Goal: Information Seeking & Learning: Learn about a topic

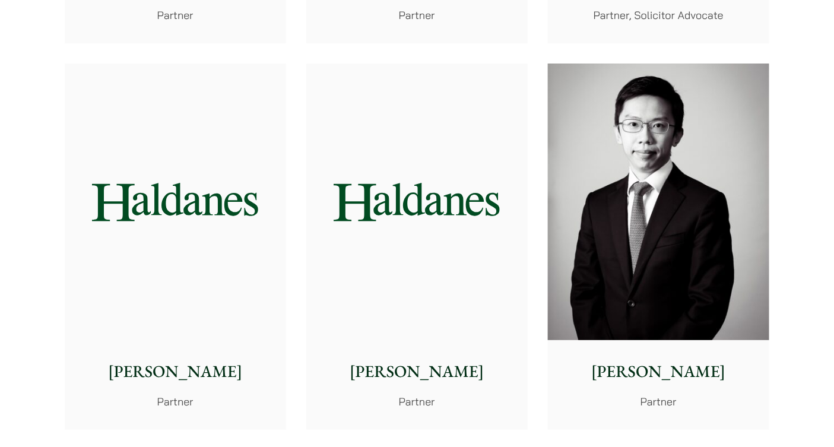
scroll to position [1135, 0]
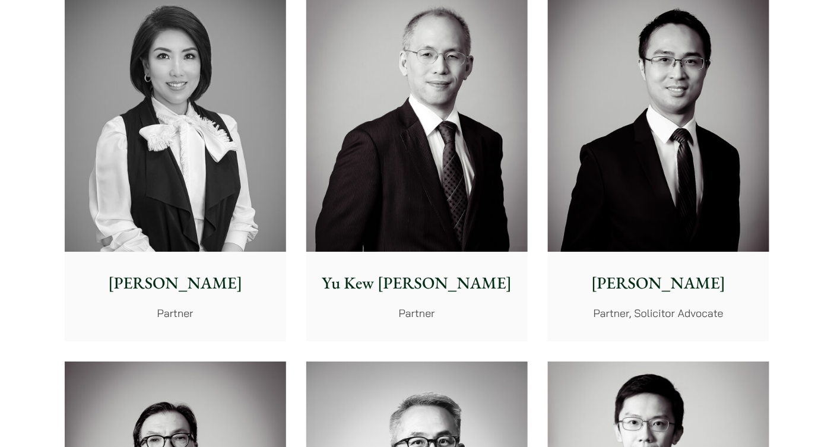
click at [172, 225] on img at bounding box center [175, 112] width 221 height 277
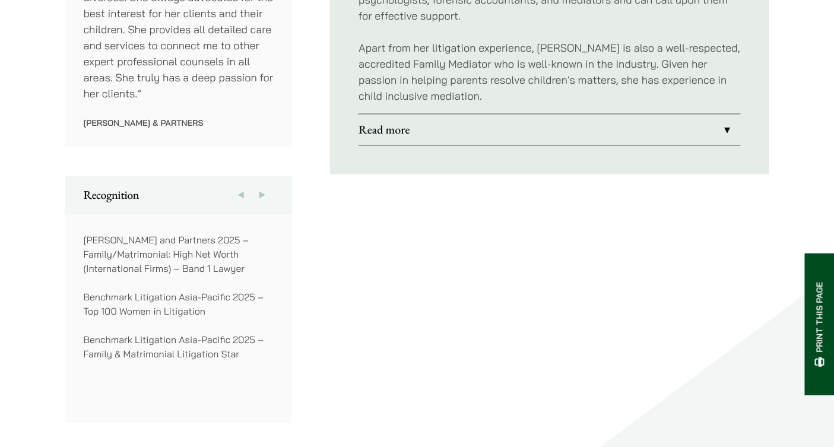
scroll to position [721, 0]
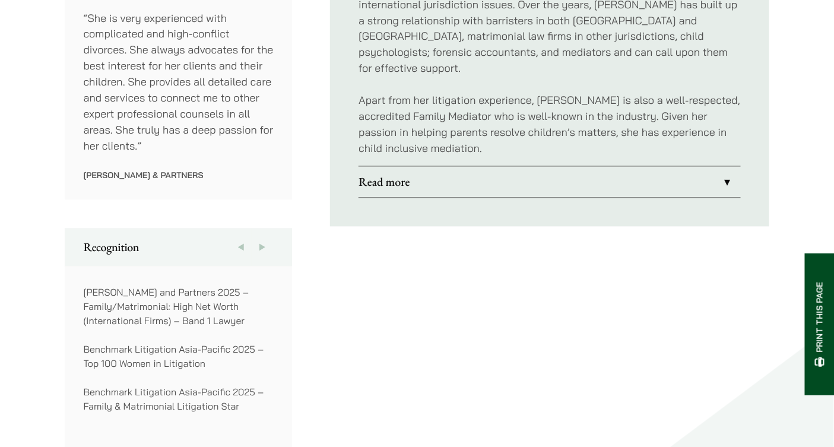
click at [369, 175] on link "Read more" at bounding box center [550, 182] width 382 height 31
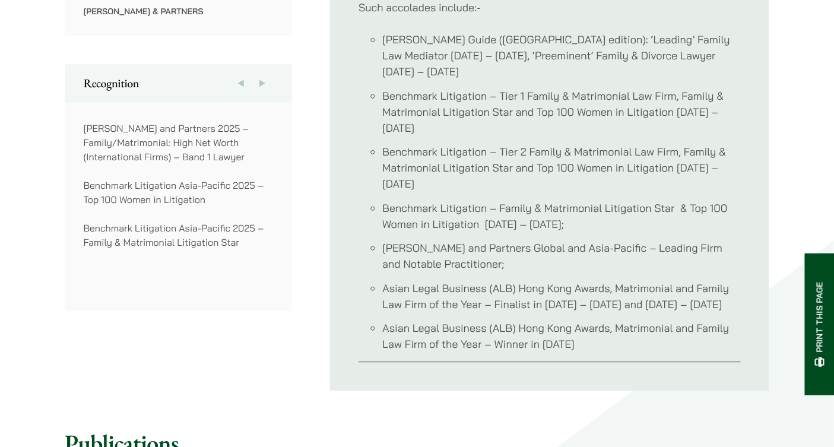
scroll to position [890, 0]
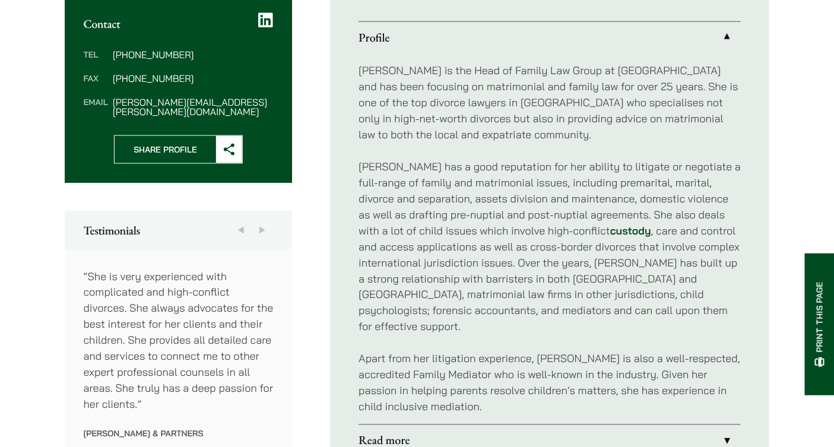
scroll to position [455, 0]
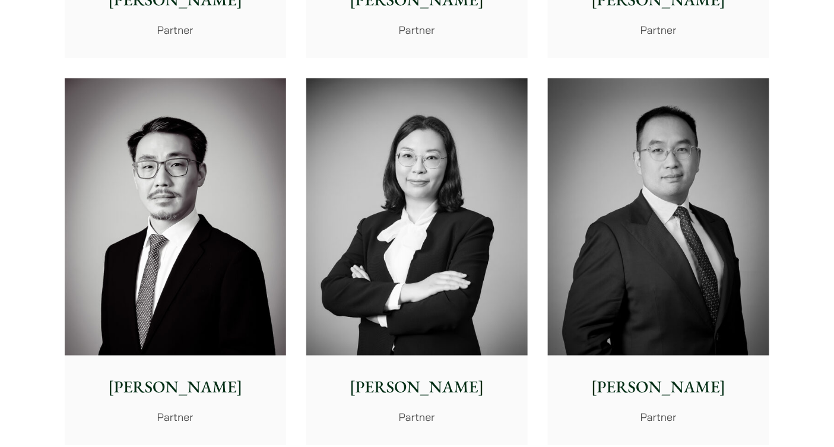
scroll to position [1910, 0]
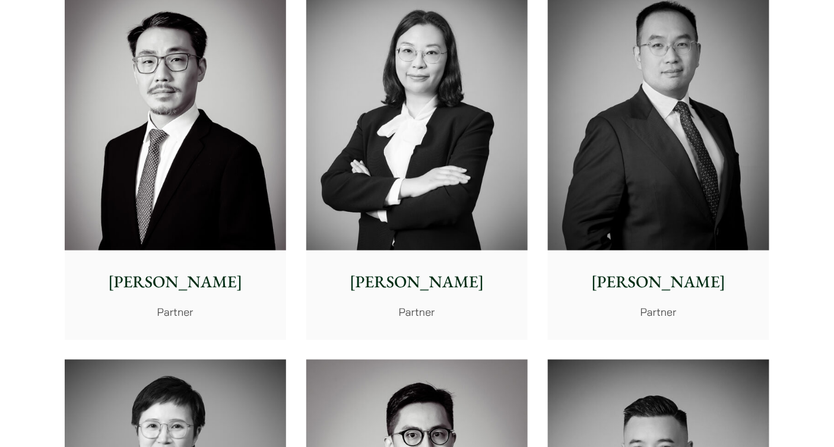
click at [400, 184] on img at bounding box center [416, 111] width 221 height 277
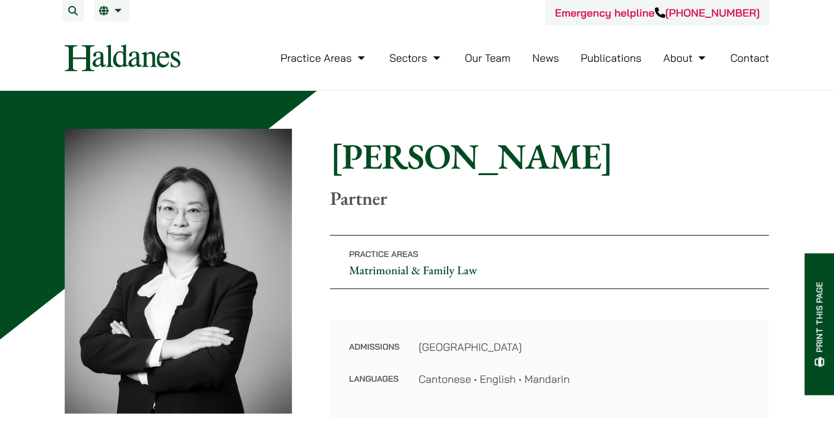
scroll to position [12, 0]
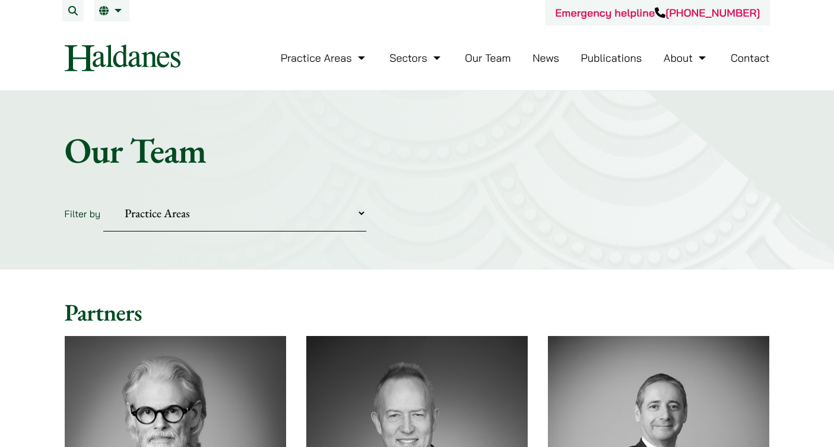
scroll to position [1913, 0]
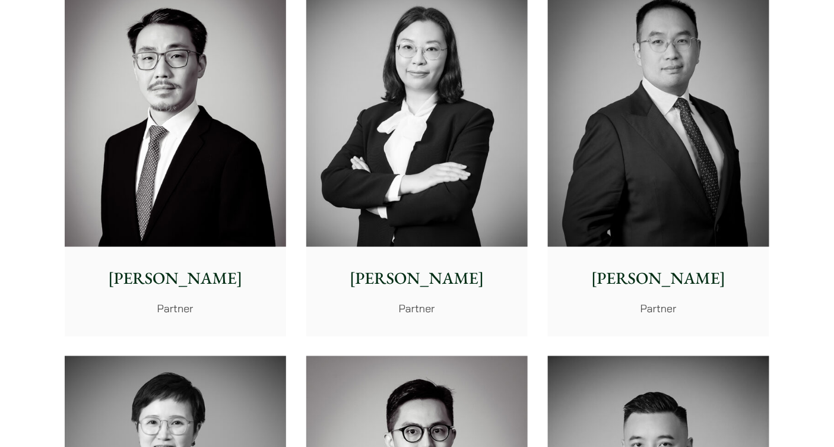
click at [158, 235] on img at bounding box center [175, 108] width 221 height 277
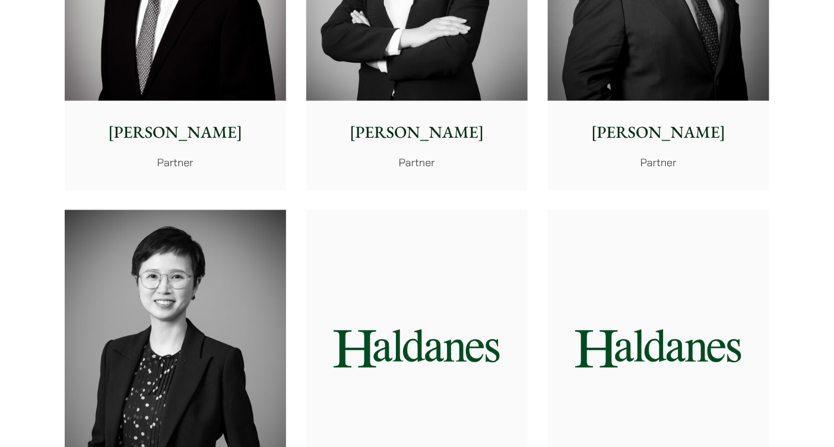
scroll to position [2100, 0]
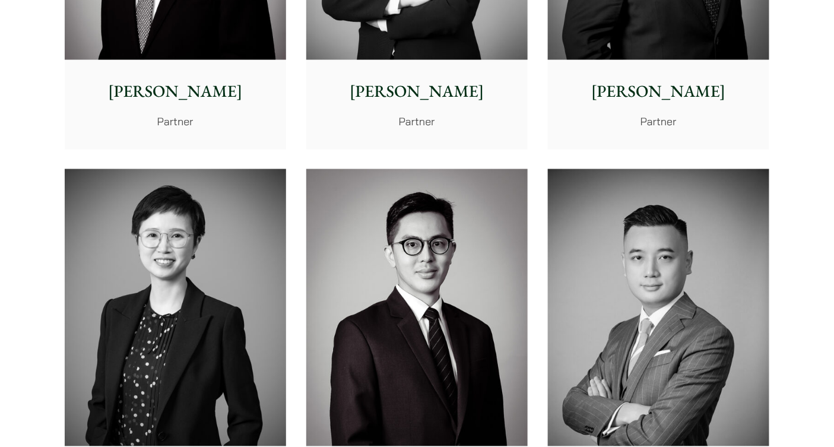
click at [130, 290] on img at bounding box center [175, 307] width 221 height 277
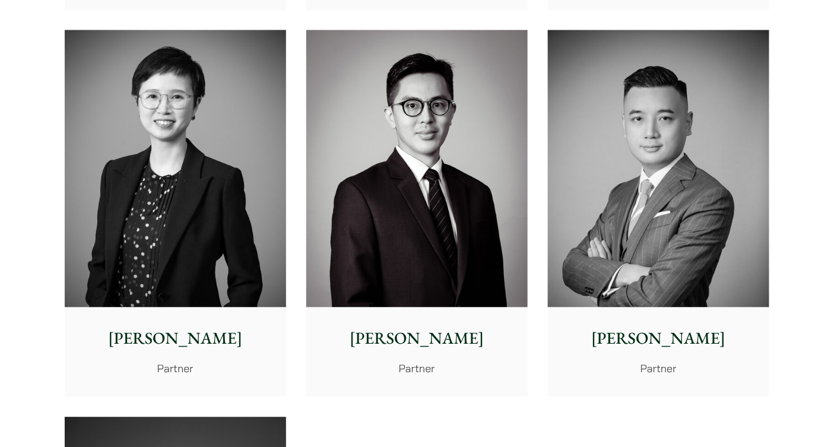
scroll to position [2276, 0]
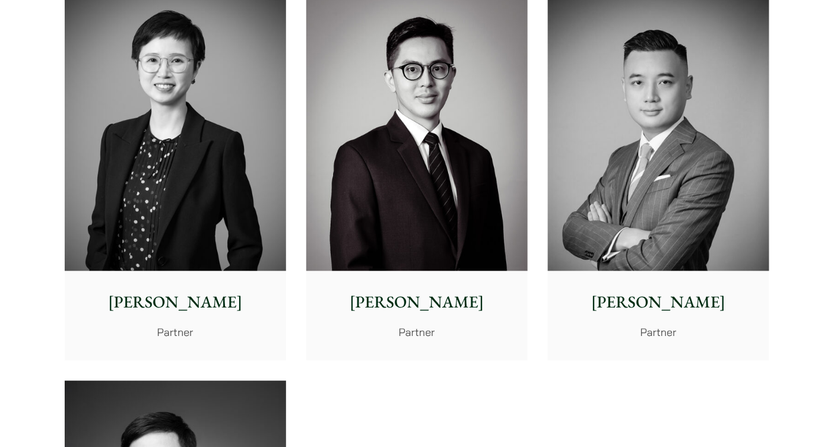
click at [463, 170] on img at bounding box center [416, 131] width 221 height 277
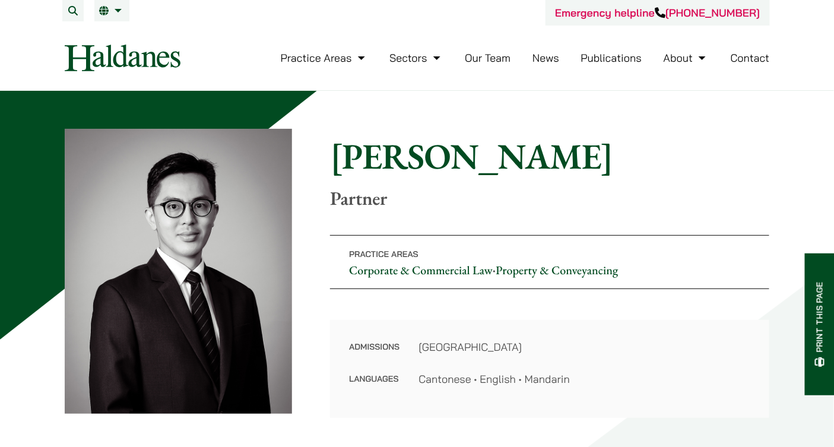
click at [318, 204] on div "Home » Lawyers » Kenley Mak Kenley Mak Partner Practice Areas Corporate & Comme…" at bounding box center [417, 273] width 705 height 289
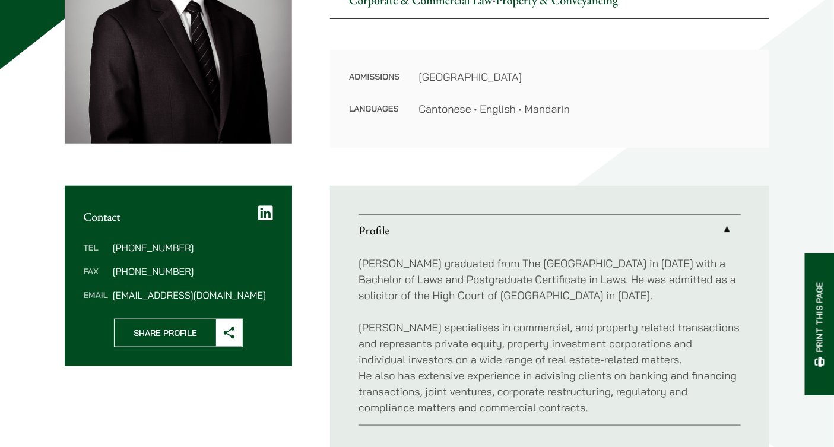
scroll to position [224, 0]
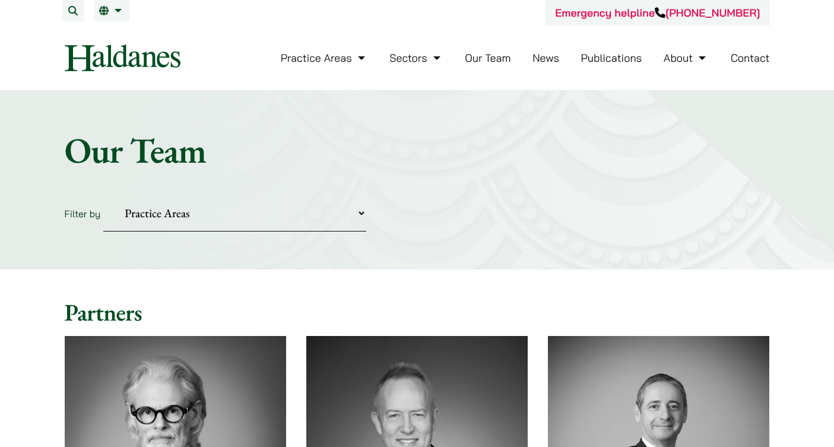
scroll to position [2282, 0]
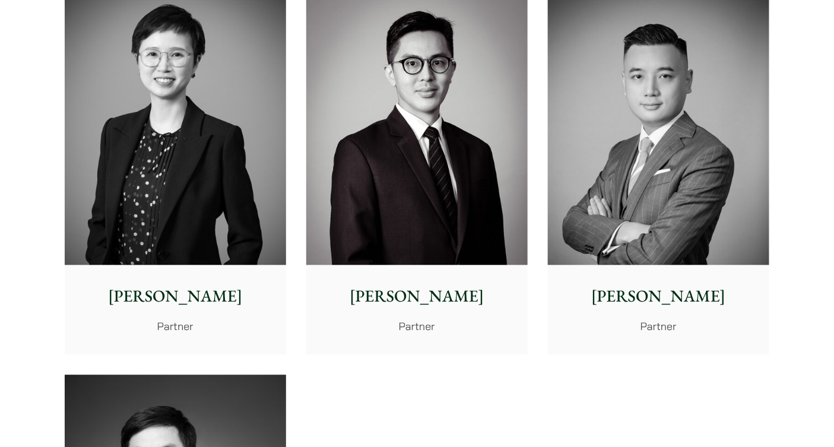
click at [687, 142] on img at bounding box center [658, 126] width 221 height 277
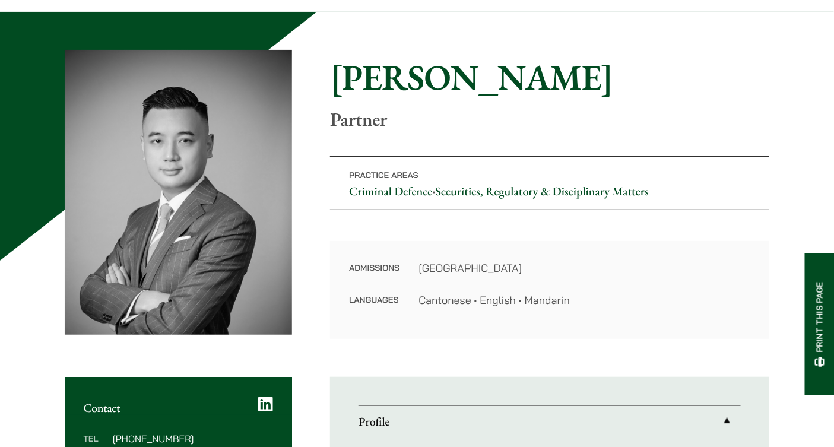
scroll to position [83, 0]
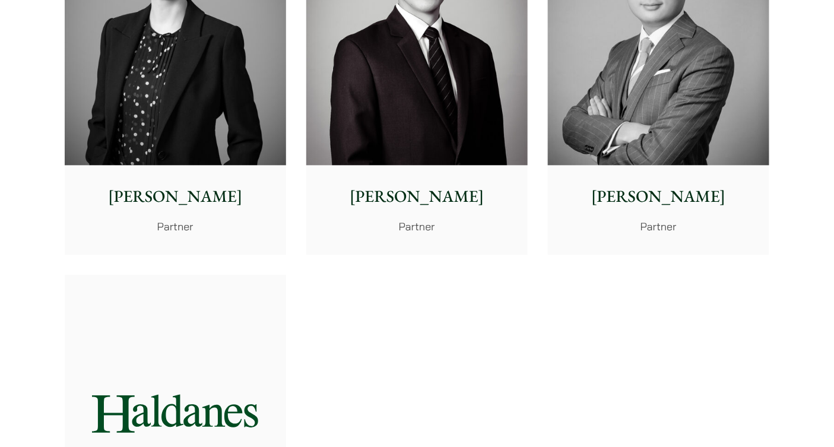
scroll to position [2462, 0]
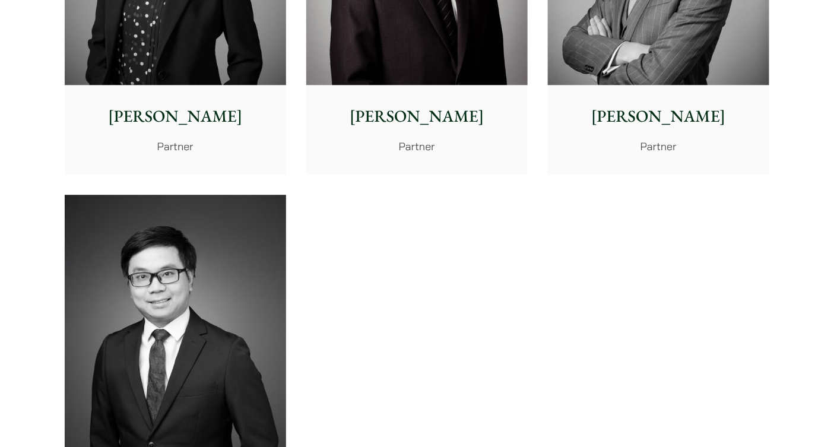
click at [149, 324] on img at bounding box center [175, 333] width 221 height 277
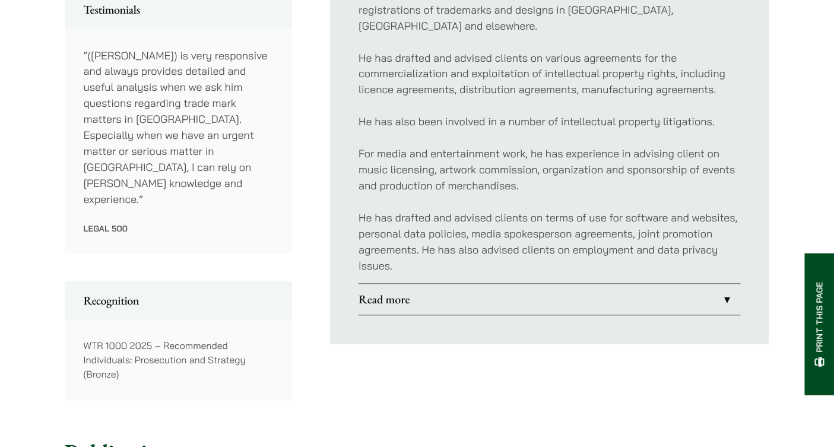
scroll to position [689, 0]
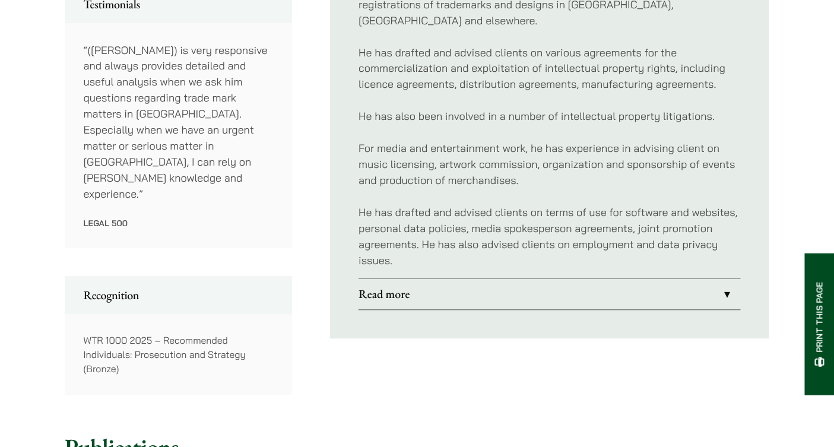
click at [394, 279] on link "Read more" at bounding box center [550, 294] width 382 height 31
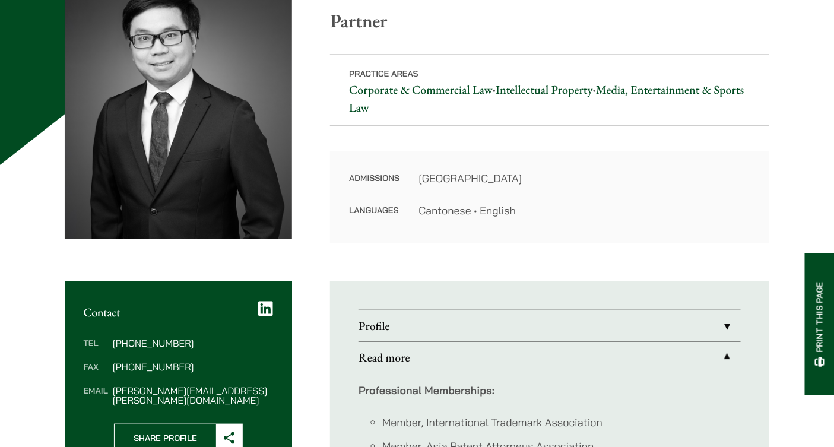
scroll to position [239, 0]
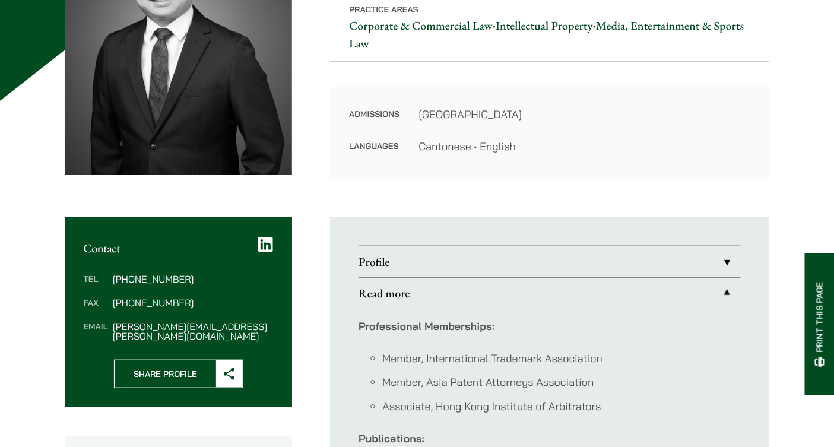
click at [403, 269] on link "Profile" at bounding box center [550, 261] width 382 height 31
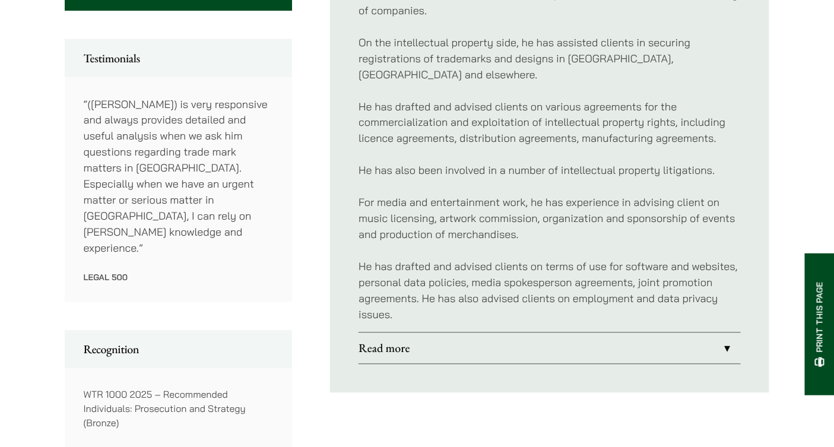
scroll to position [902, 0]
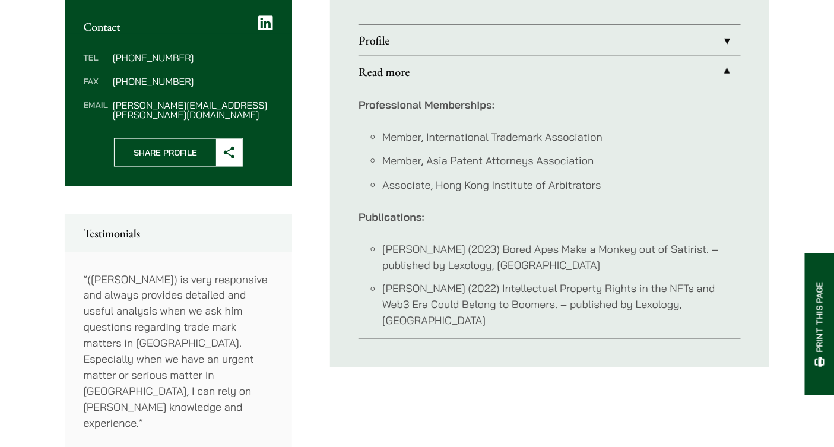
scroll to position [455, 0]
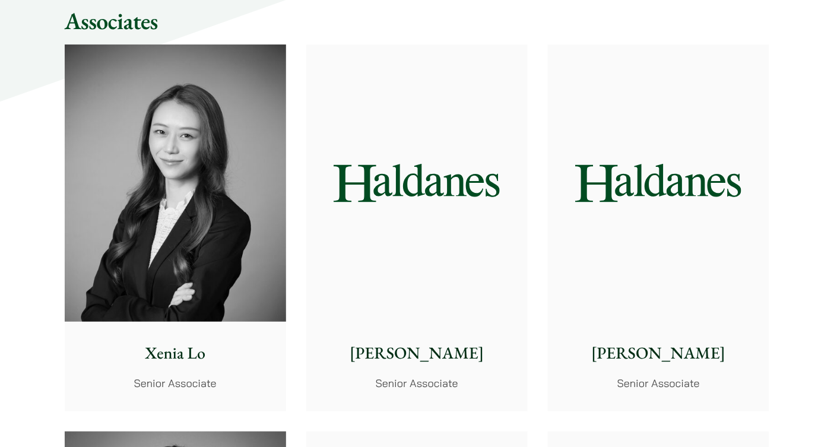
scroll to position [3095, 0]
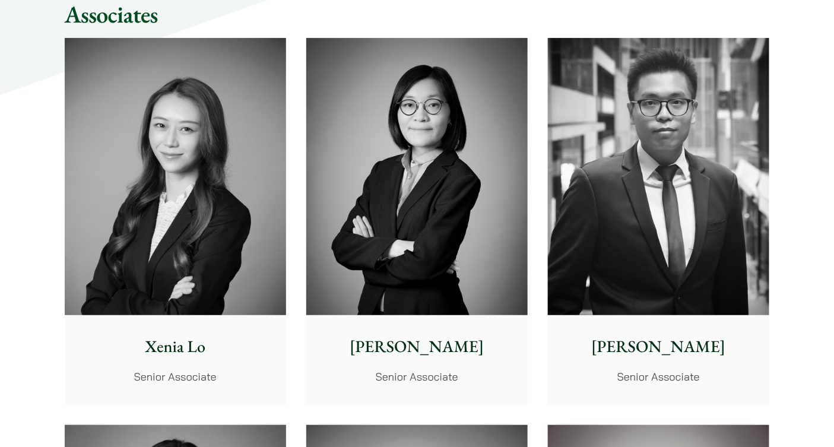
click at [106, 197] on img at bounding box center [175, 176] width 221 height 277
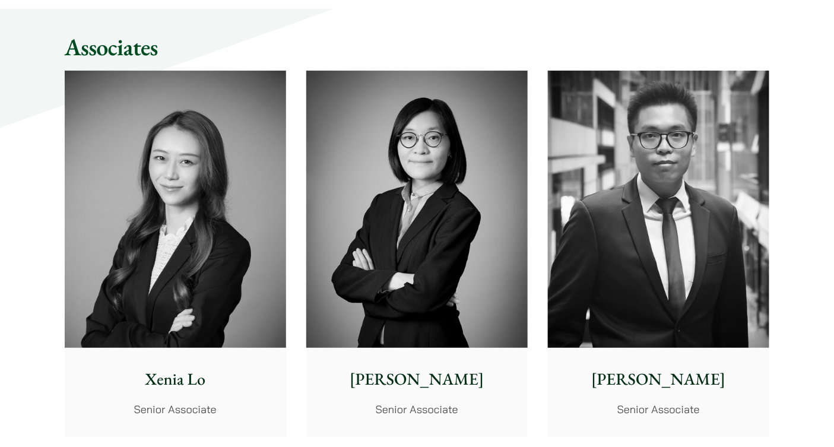
scroll to position [3095, 0]
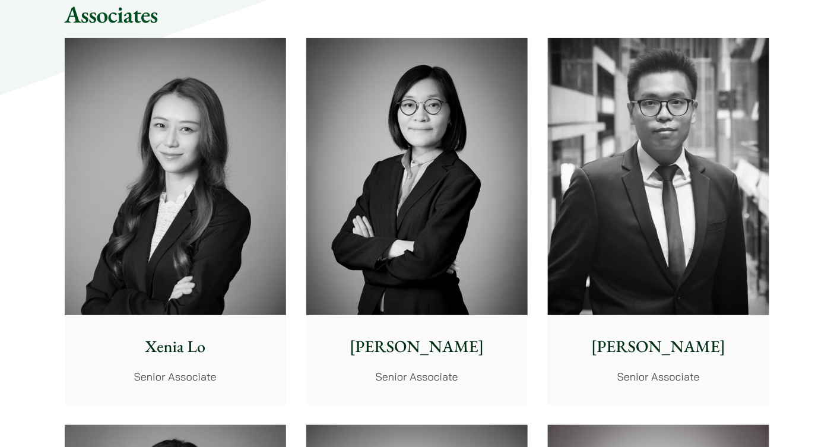
click at [429, 195] on img at bounding box center [416, 176] width 221 height 277
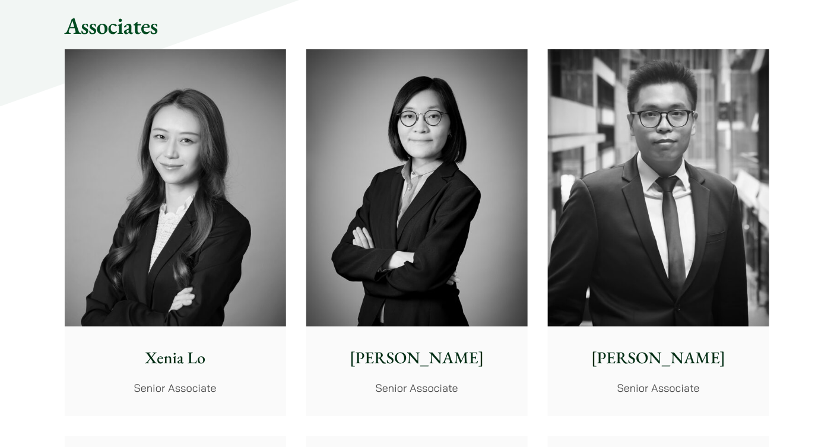
scroll to position [3095, 0]
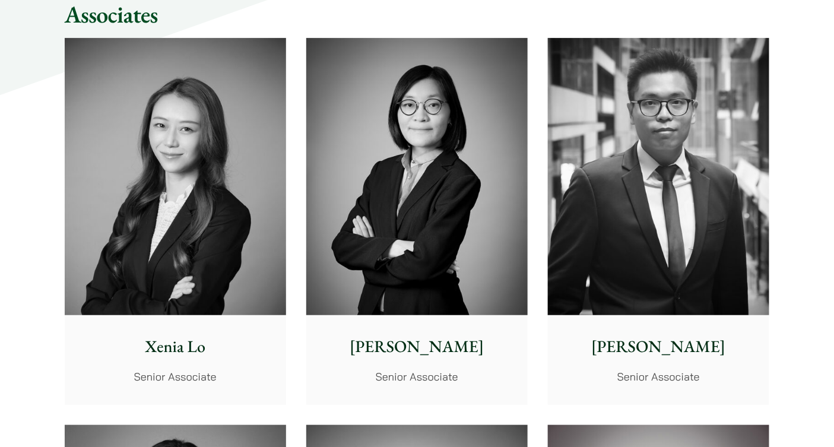
click at [643, 268] on img at bounding box center [658, 176] width 221 height 277
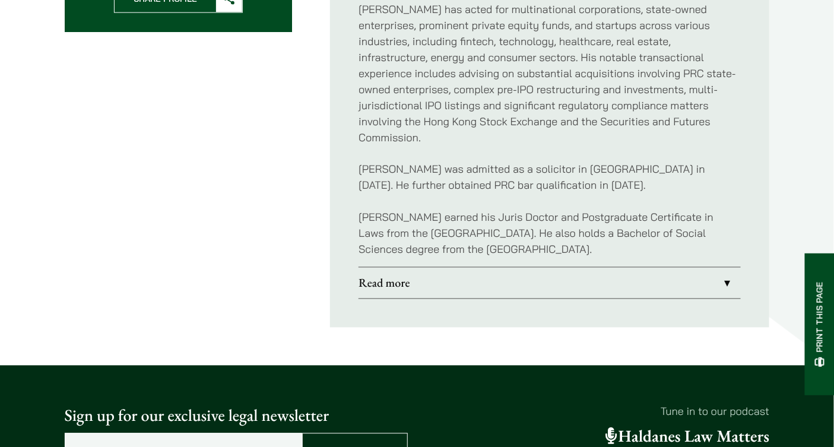
scroll to position [631, 0]
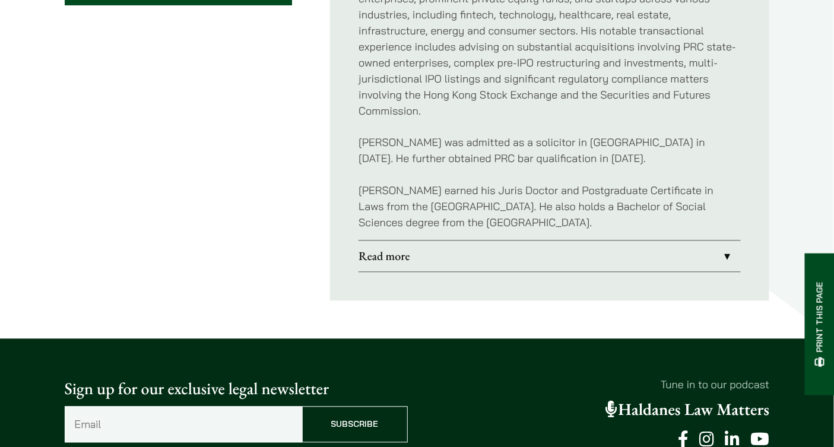
click at [434, 241] on link "Read more" at bounding box center [550, 256] width 382 height 31
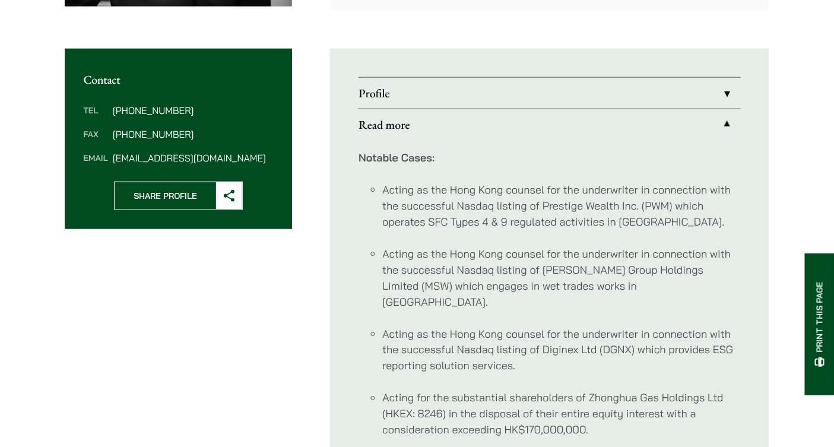
scroll to position [360, 0]
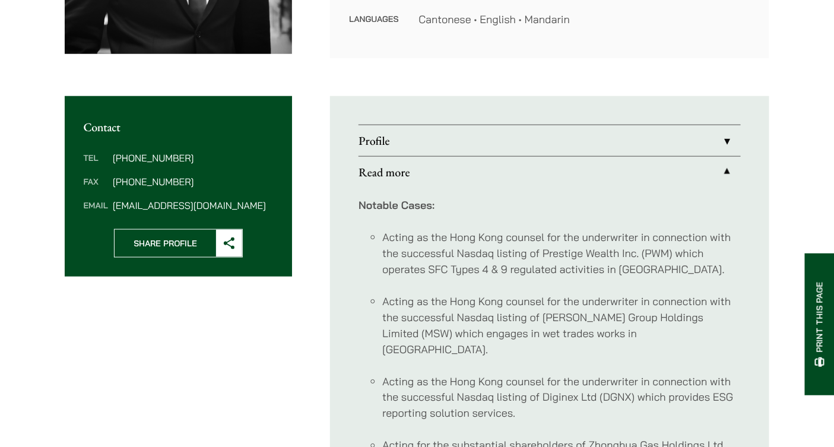
click at [432, 147] on link "Profile" at bounding box center [550, 140] width 382 height 31
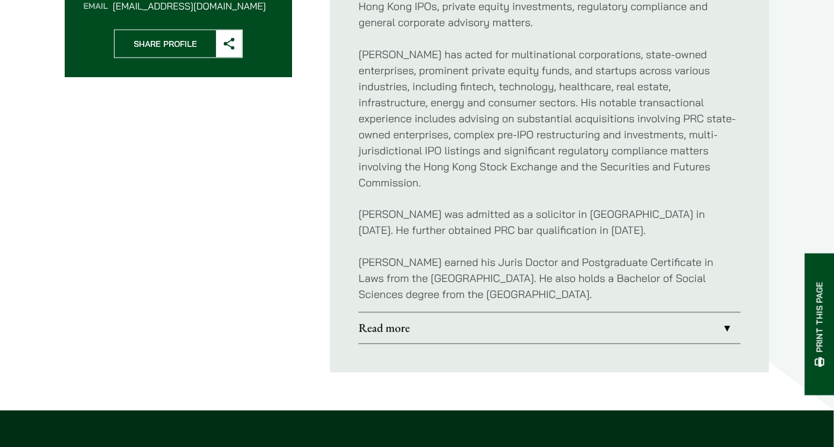
scroll to position [564, 0]
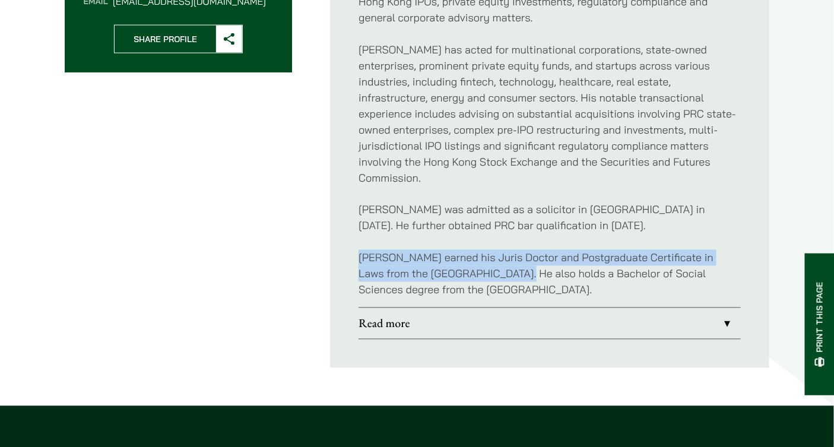
drag, startPoint x: 498, startPoint y: 255, endPoint x: 357, endPoint y: 242, distance: 141.3
click at [357, 242] on ul "Profile Ben advises on a wide range of corporate and commercial transactions, i…" at bounding box center [549, 130] width 439 height 476
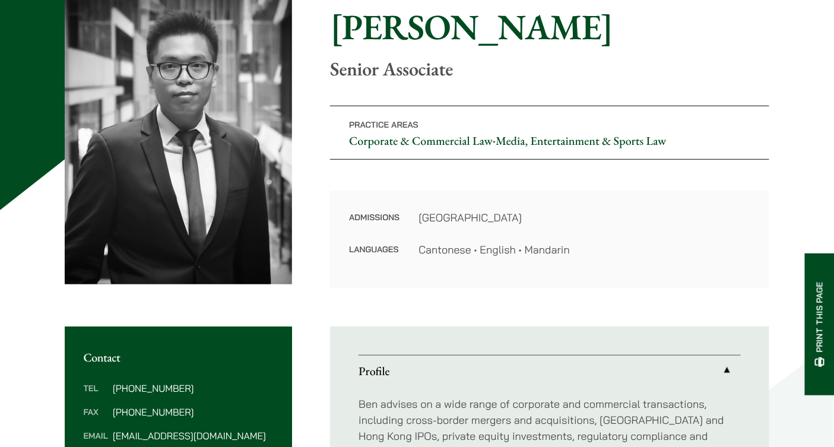
scroll to position [101, 0]
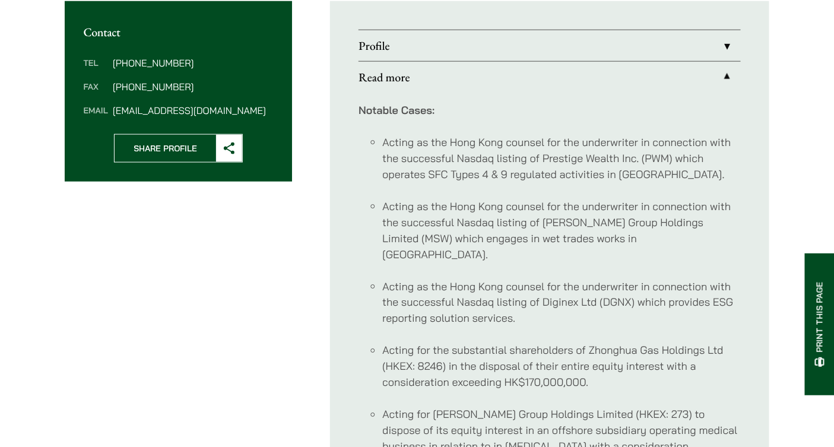
scroll to position [455, 0]
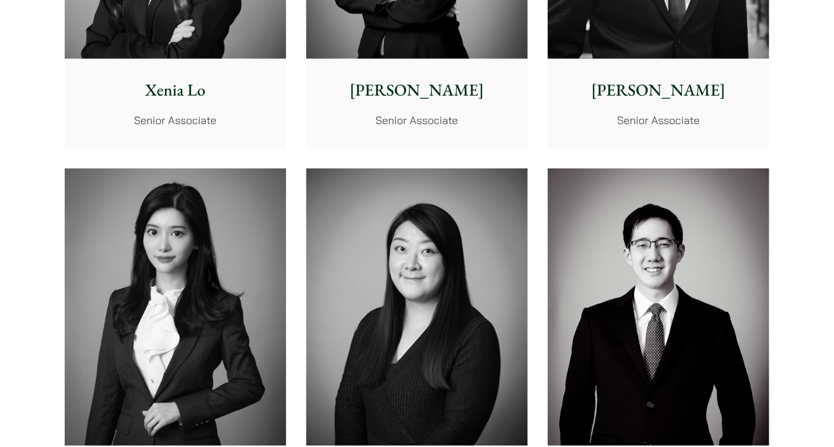
scroll to position [3362, 0]
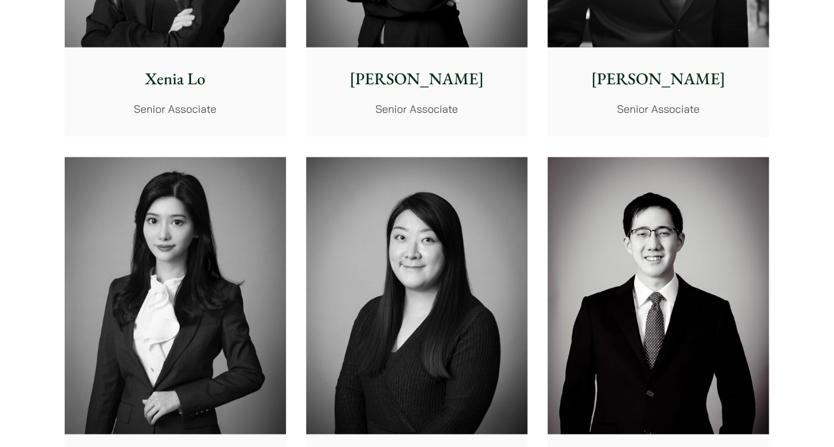
click at [112, 218] on img at bounding box center [175, 295] width 221 height 277
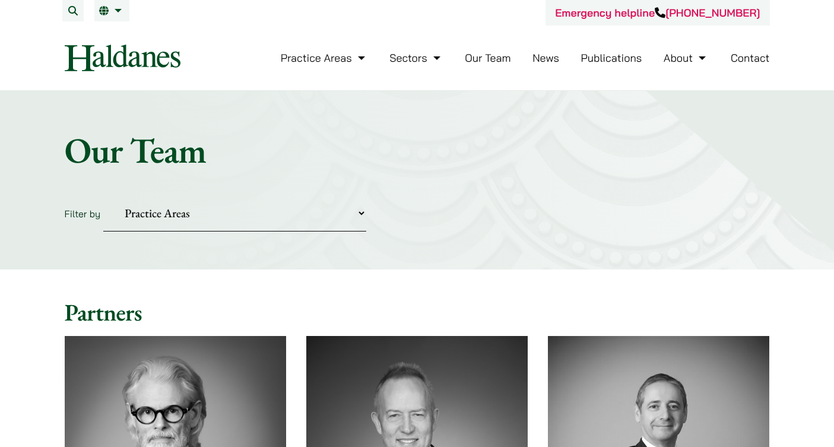
scroll to position [3370, 0]
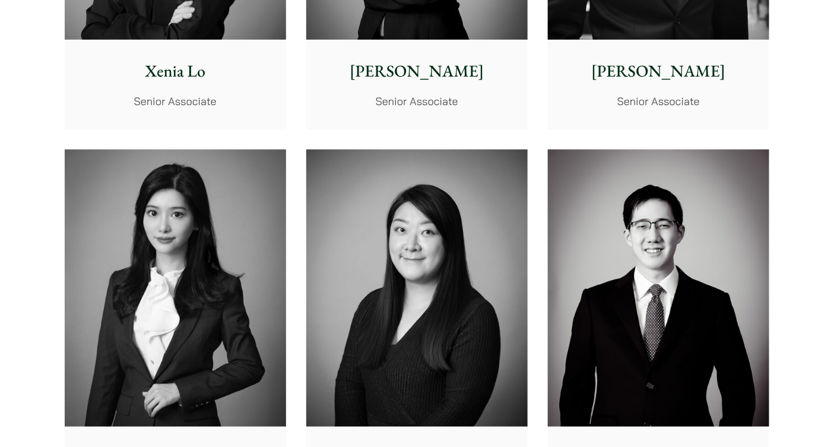
click at [374, 277] on img at bounding box center [416, 288] width 221 height 277
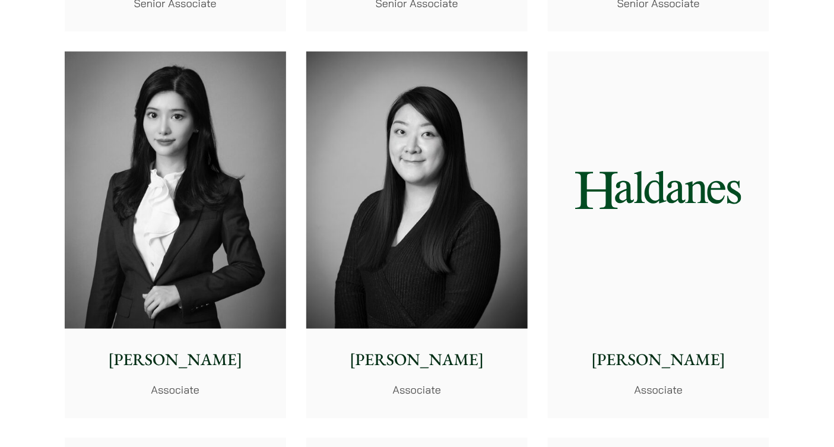
scroll to position [3507, 0]
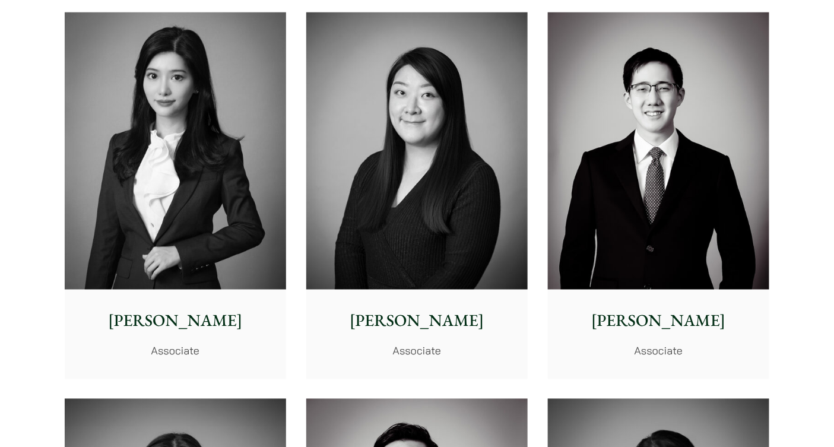
click at [674, 188] on img at bounding box center [658, 150] width 221 height 277
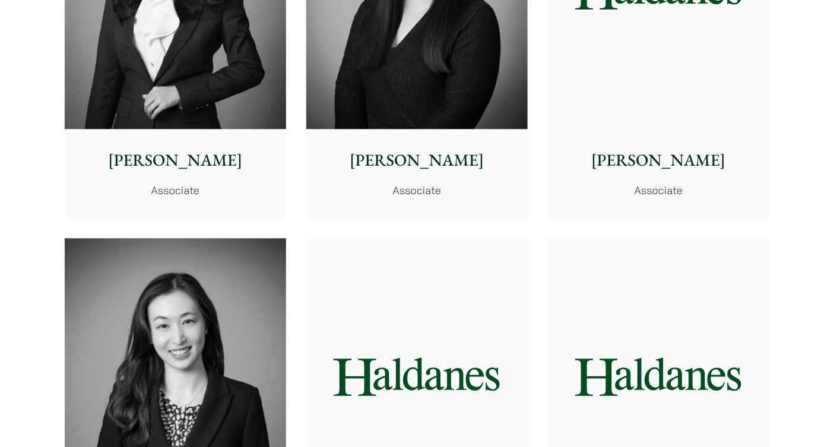
scroll to position [3780, 0]
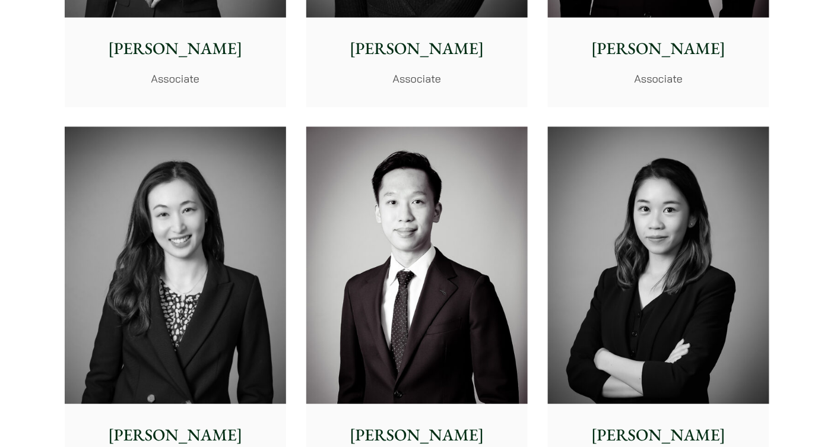
click at [160, 274] on img at bounding box center [175, 264] width 221 height 277
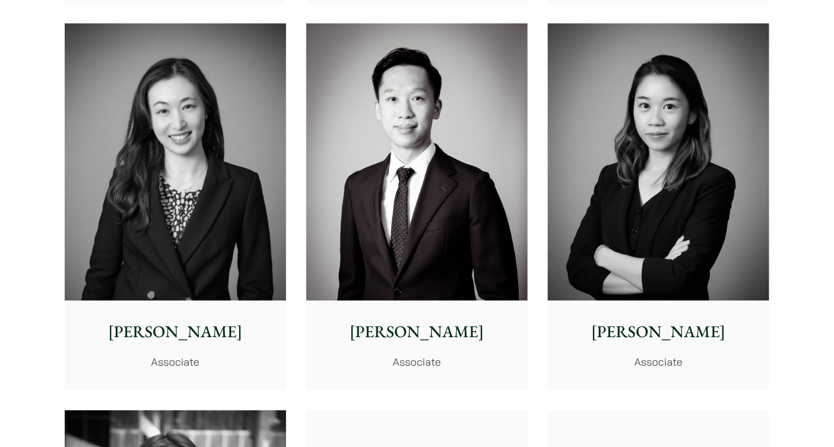
scroll to position [3921, 0]
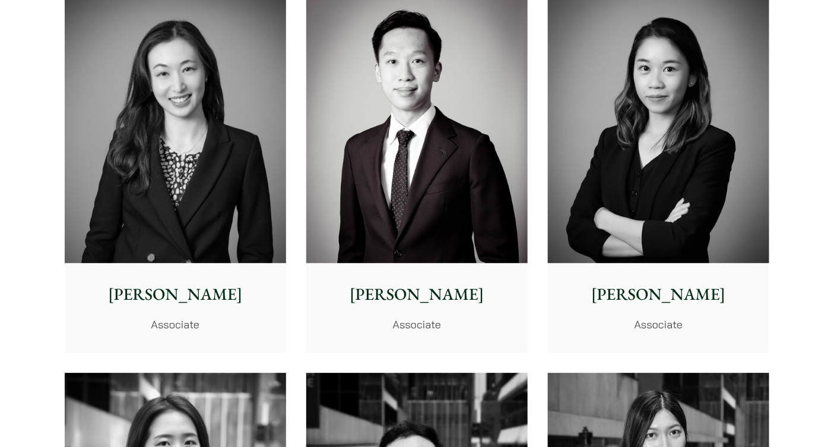
click at [417, 145] on img at bounding box center [416, 124] width 221 height 277
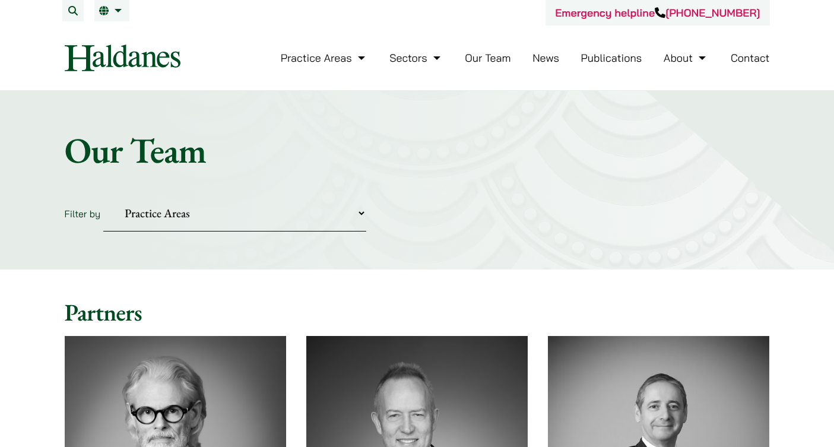
scroll to position [3925, 0]
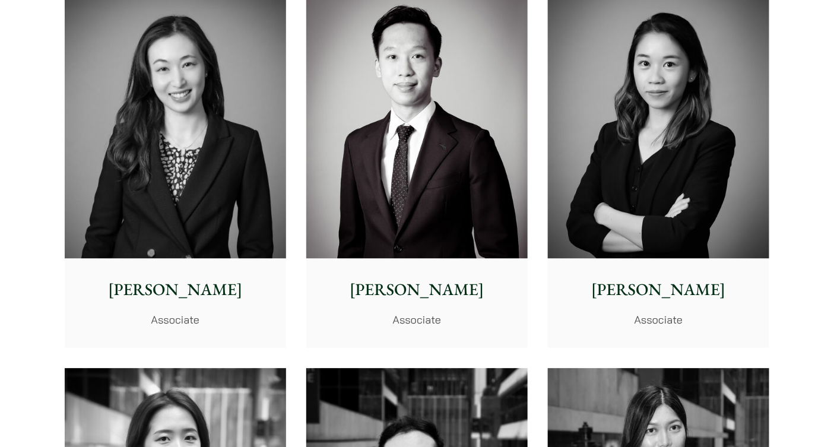
click at [635, 126] on img at bounding box center [658, 119] width 221 height 277
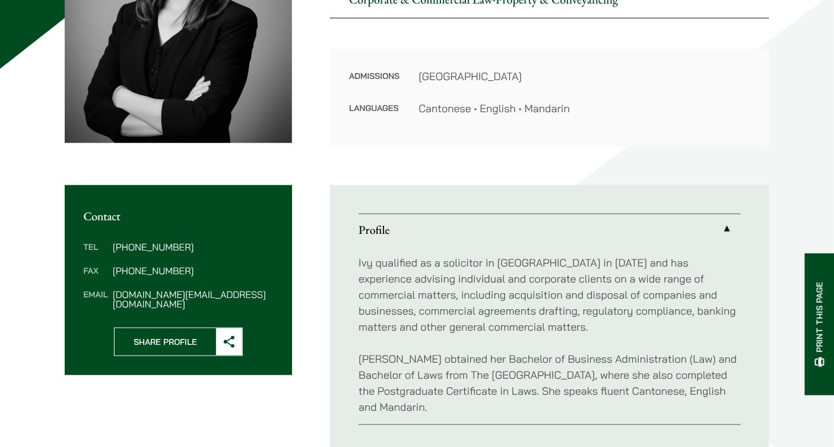
scroll to position [271, 0]
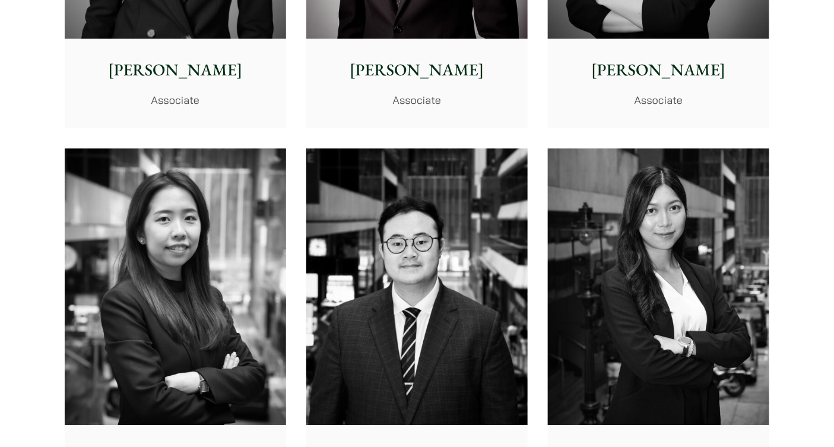
scroll to position [4189, 0]
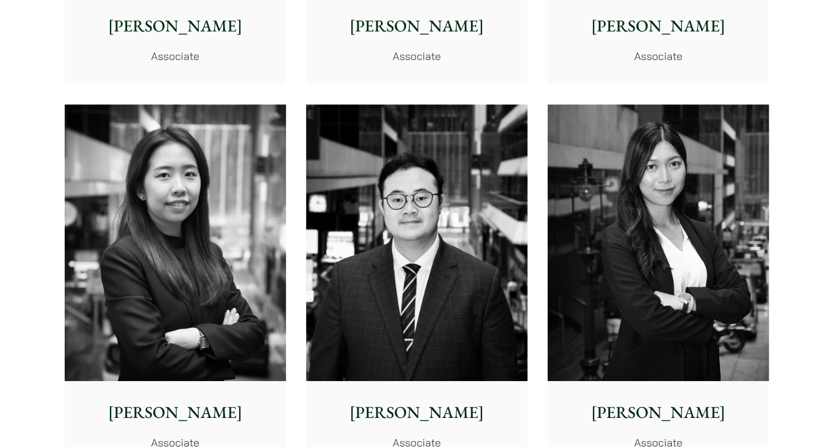
click at [157, 227] on img at bounding box center [175, 242] width 221 height 277
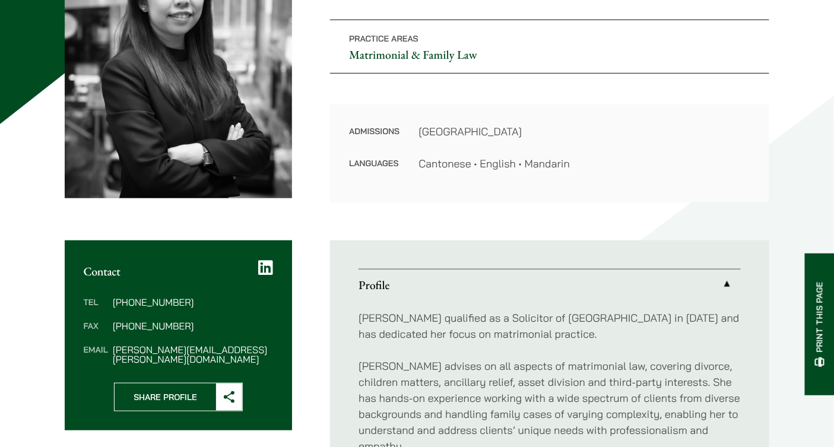
scroll to position [268, 0]
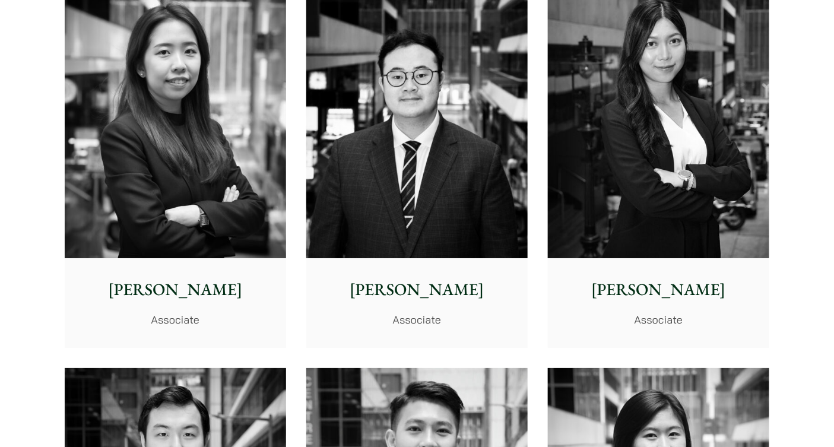
scroll to position [4321, 0]
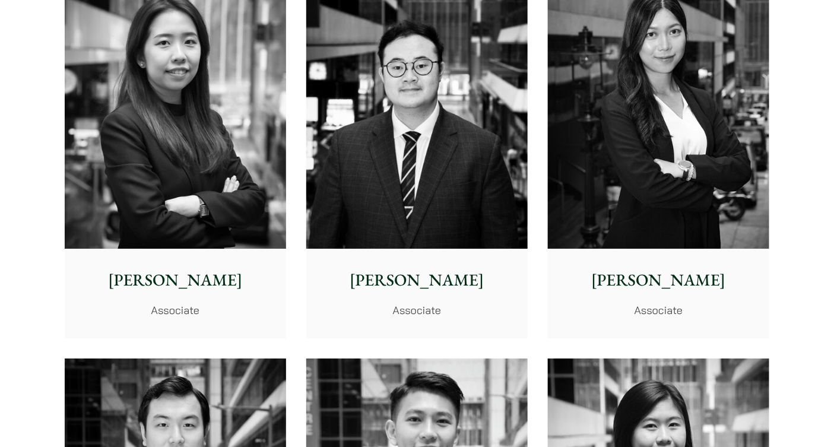
click at [443, 219] on img at bounding box center [416, 110] width 221 height 277
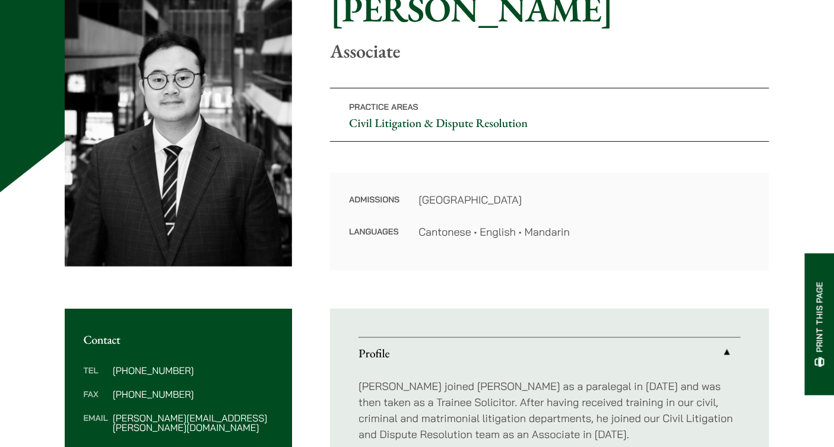
scroll to position [230, 0]
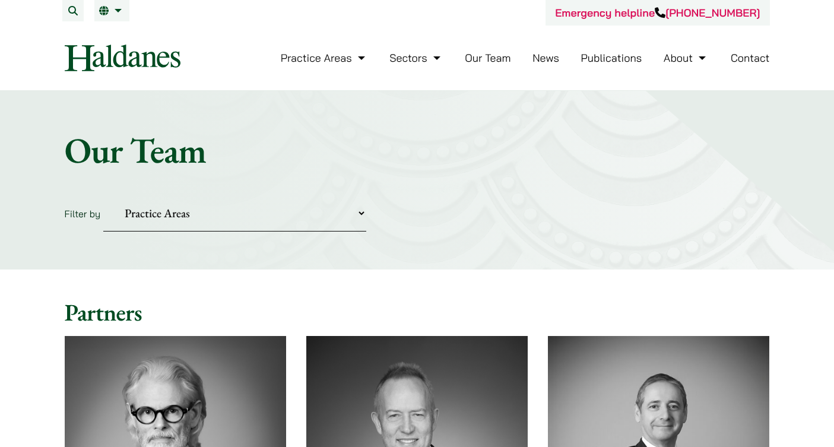
scroll to position [4329, 0]
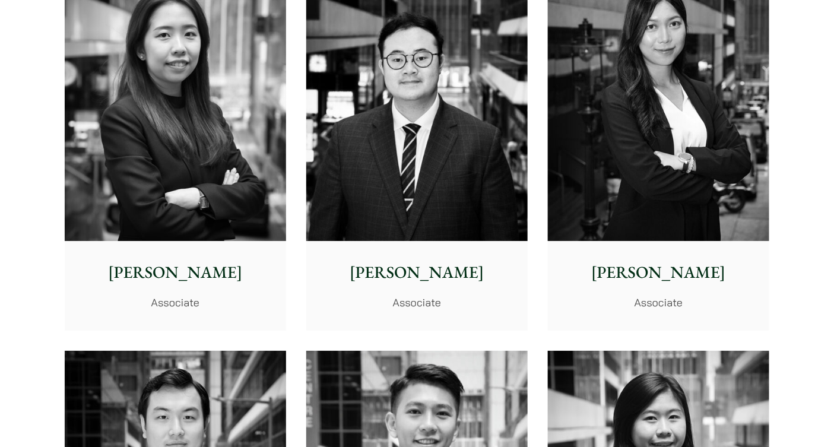
click at [719, 197] on img at bounding box center [658, 102] width 221 height 277
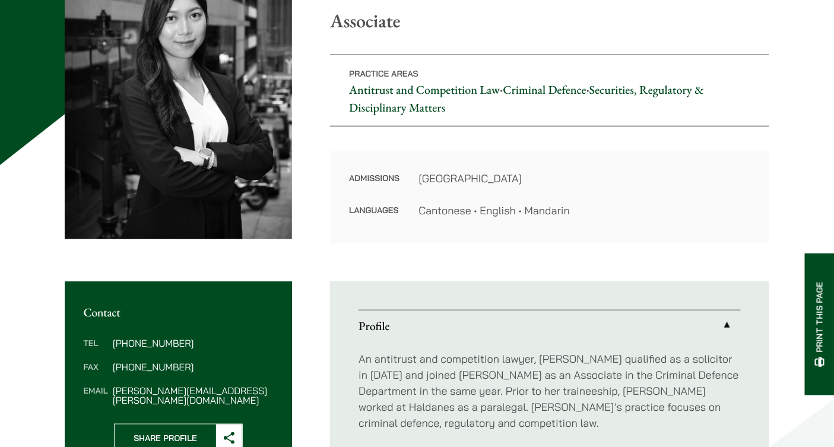
scroll to position [173, 0]
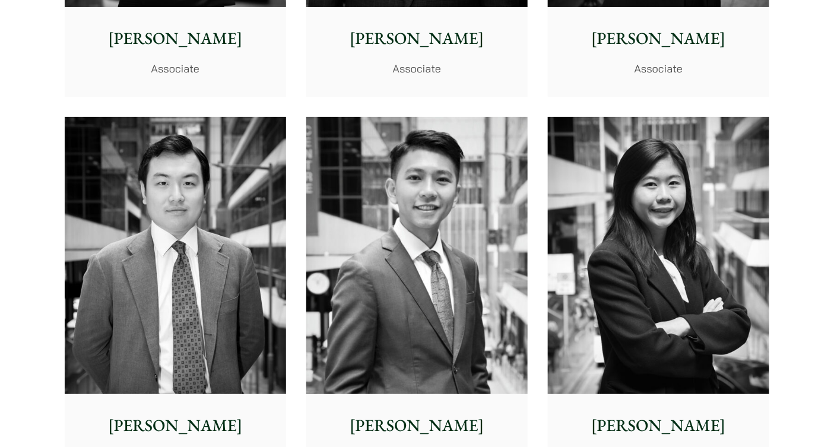
scroll to position [4570, 0]
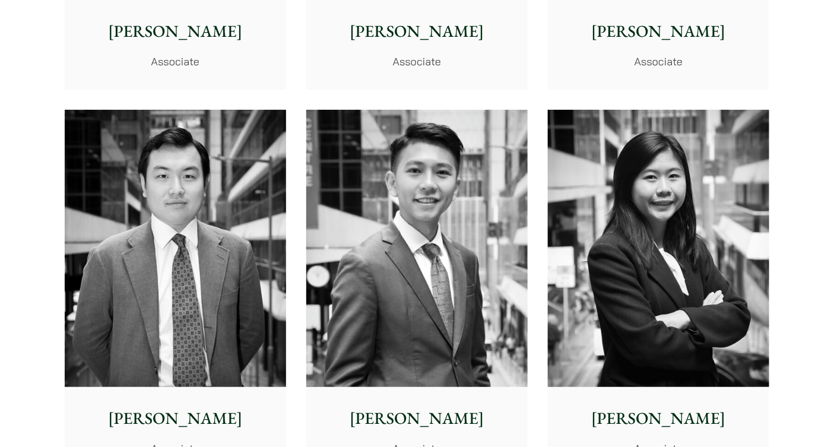
click at [138, 234] on img at bounding box center [175, 248] width 221 height 277
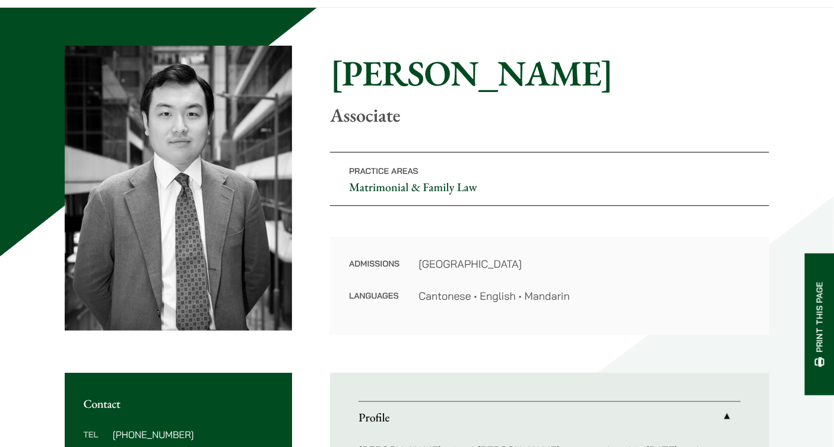
scroll to position [106, 0]
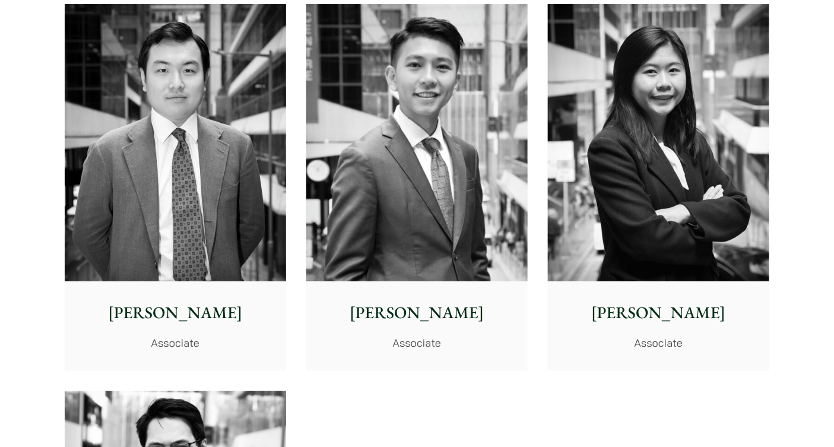
scroll to position [4715, 0]
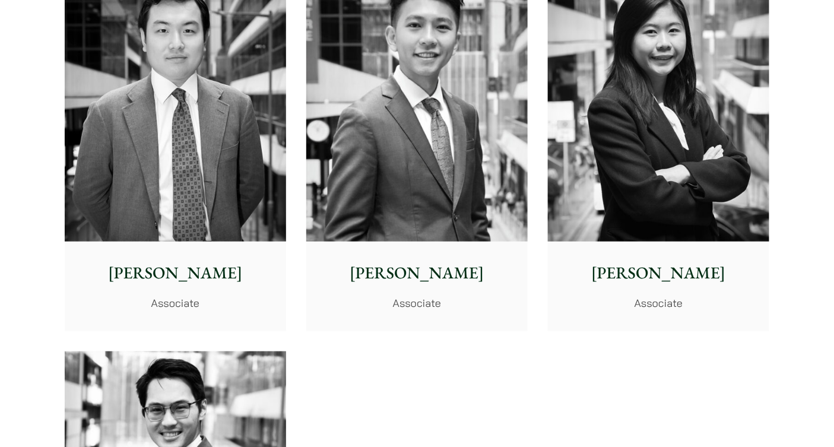
click at [411, 132] on img at bounding box center [416, 102] width 221 height 277
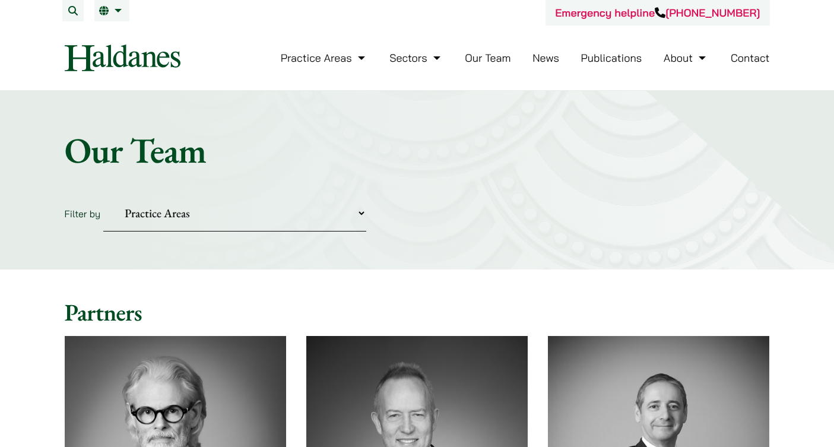
scroll to position [4721, 0]
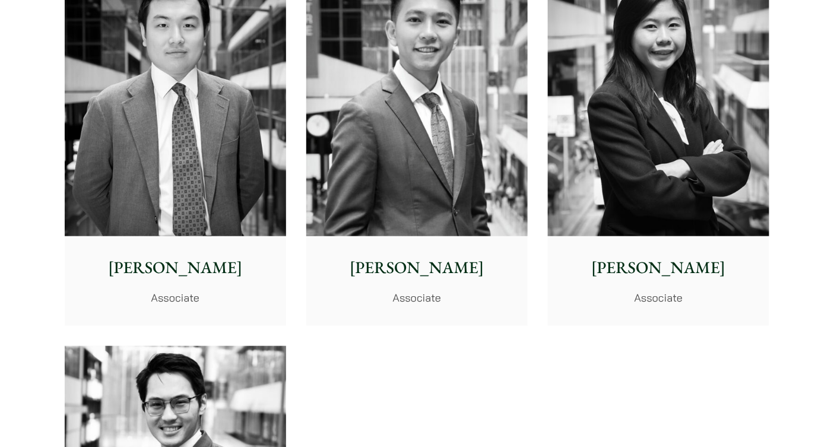
click at [661, 121] on img at bounding box center [658, 97] width 221 height 277
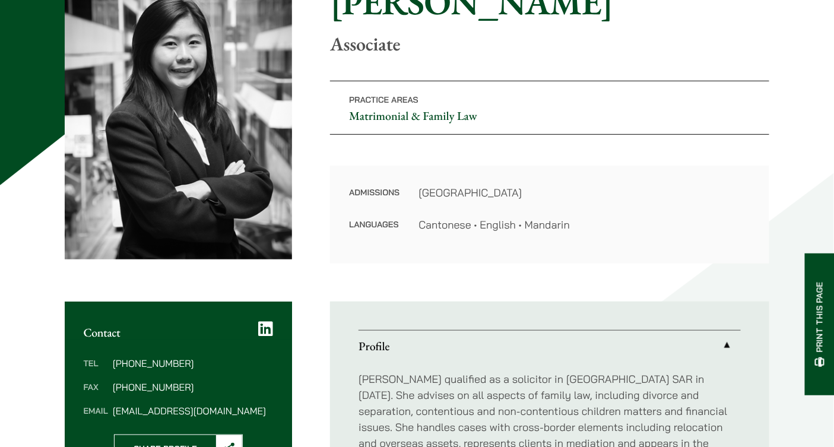
scroll to position [246, 0]
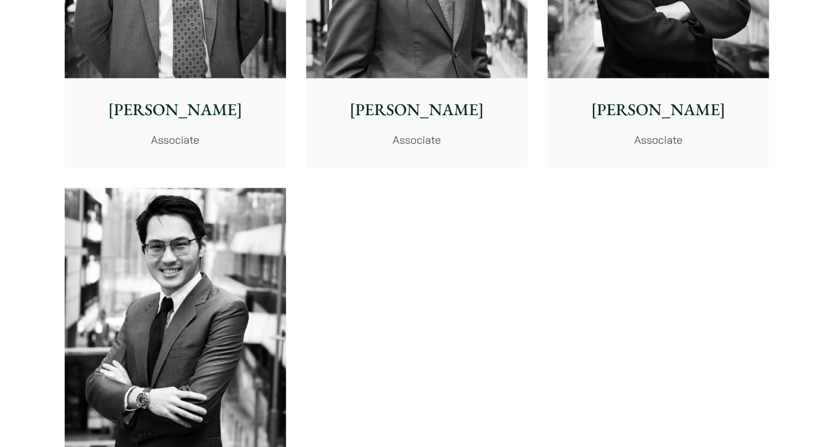
scroll to position [4985, 0]
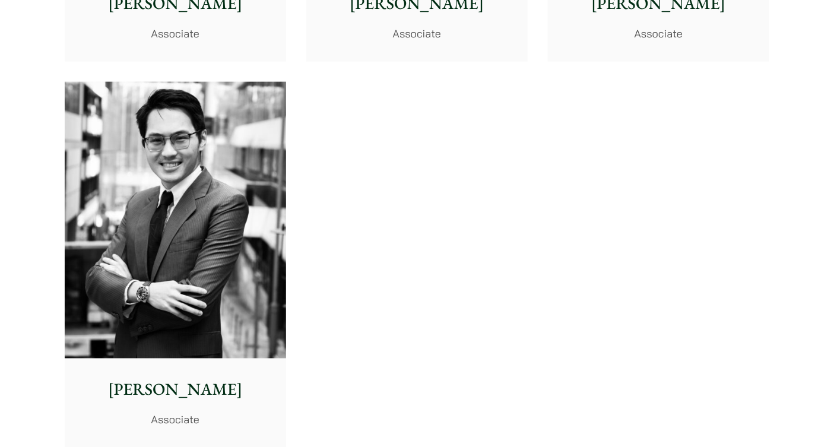
click at [134, 234] on img at bounding box center [175, 220] width 221 height 277
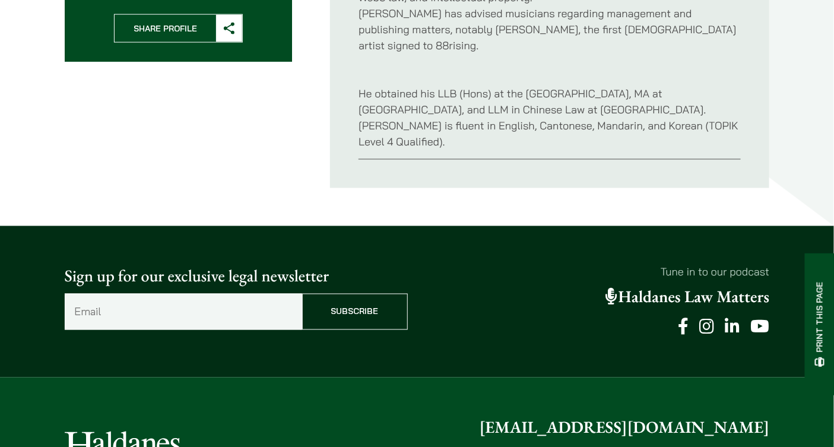
scroll to position [588, 0]
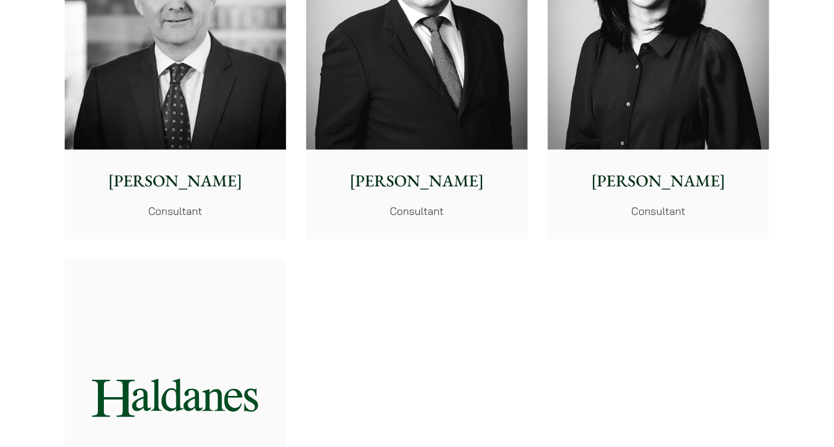
scroll to position [6125, 0]
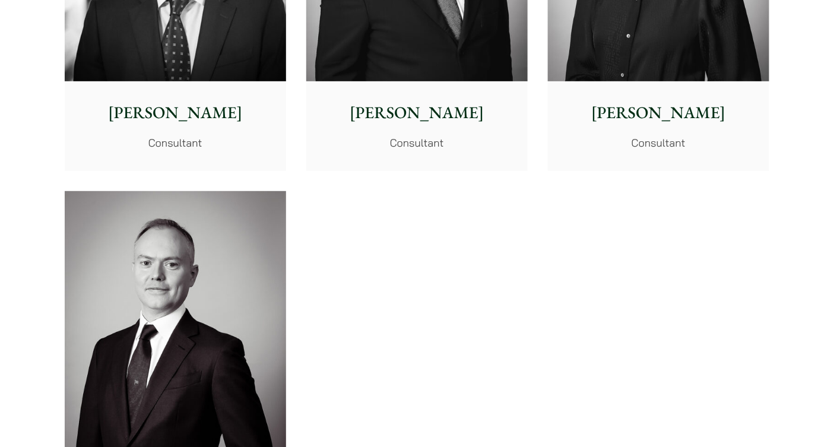
click at [217, 338] on img at bounding box center [175, 329] width 221 height 277
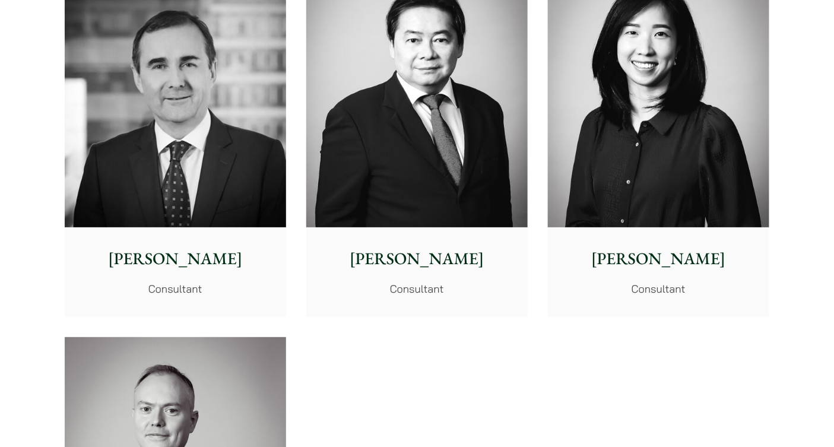
scroll to position [5967, 0]
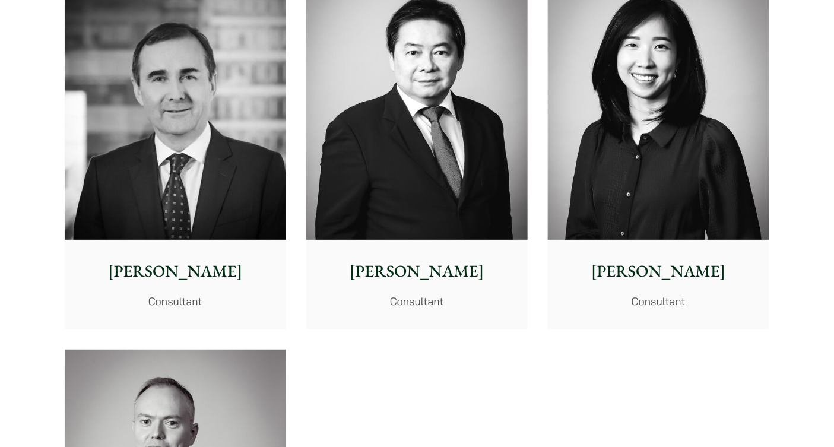
click at [627, 207] on img at bounding box center [658, 101] width 221 height 277
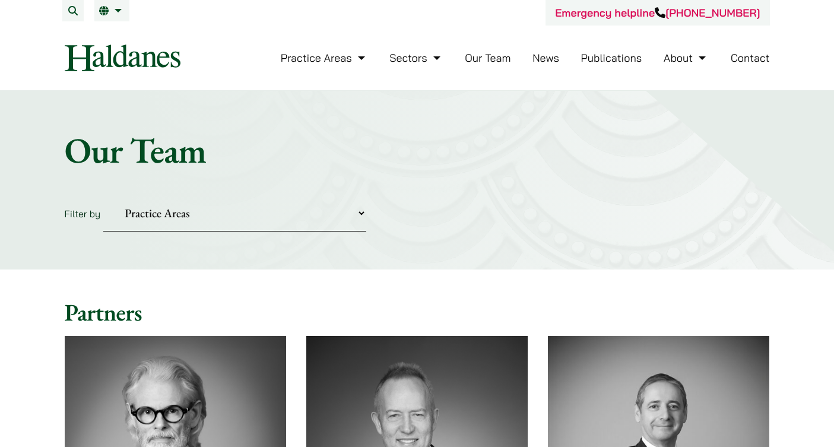
scroll to position [5973, 0]
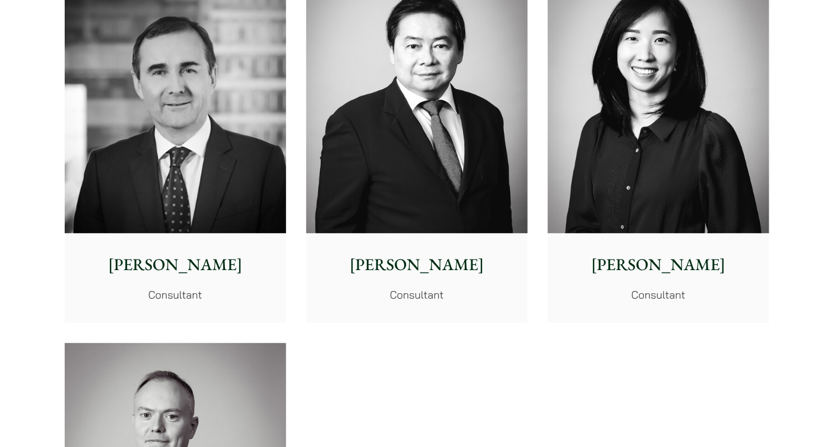
click at [386, 161] on img at bounding box center [416, 95] width 221 height 277
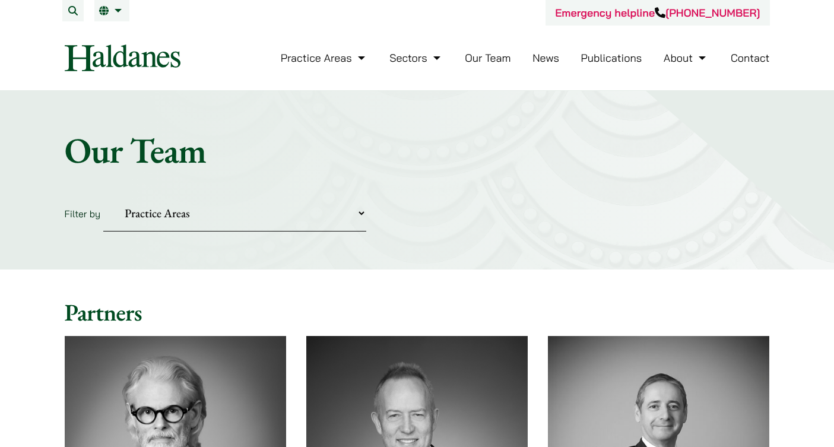
scroll to position [5981, 0]
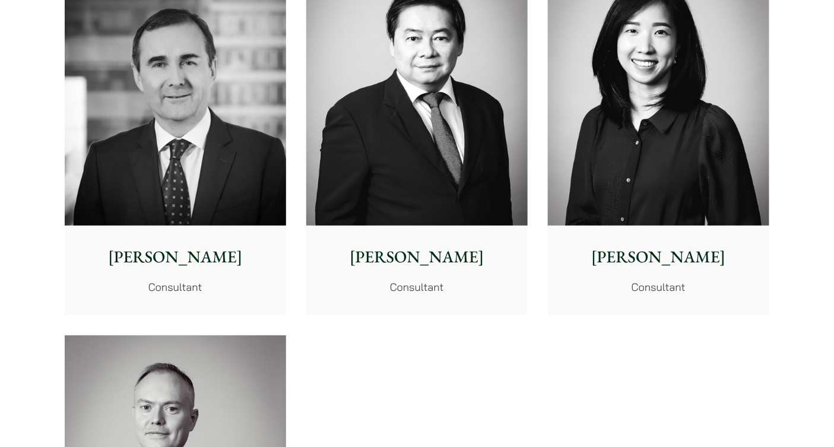
click at [108, 133] on img at bounding box center [175, 87] width 221 height 277
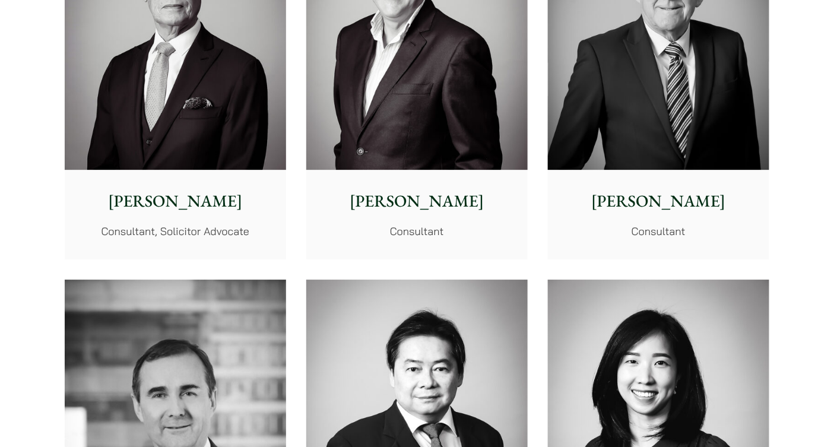
scroll to position [5649, 0]
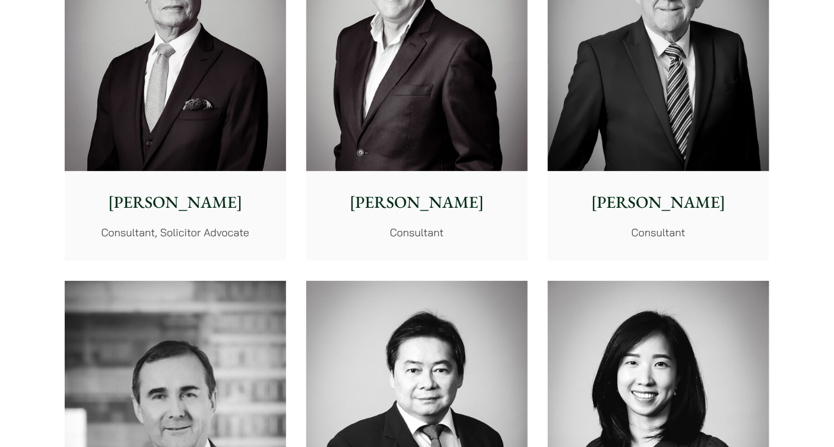
click at [582, 130] on img at bounding box center [658, 32] width 221 height 277
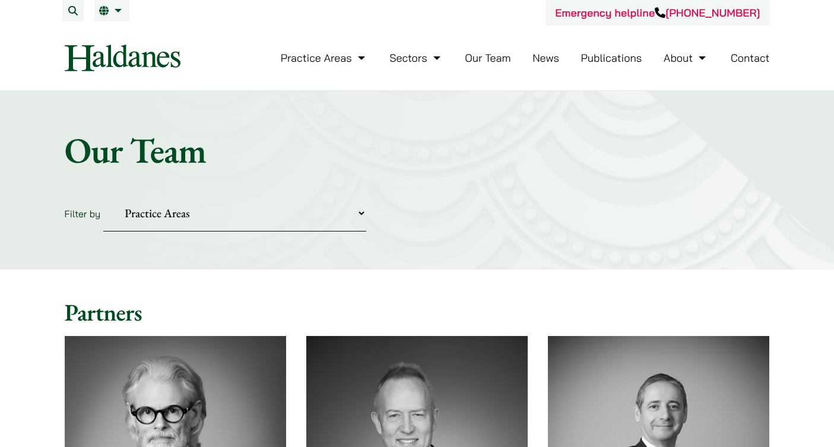
scroll to position [5649, 0]
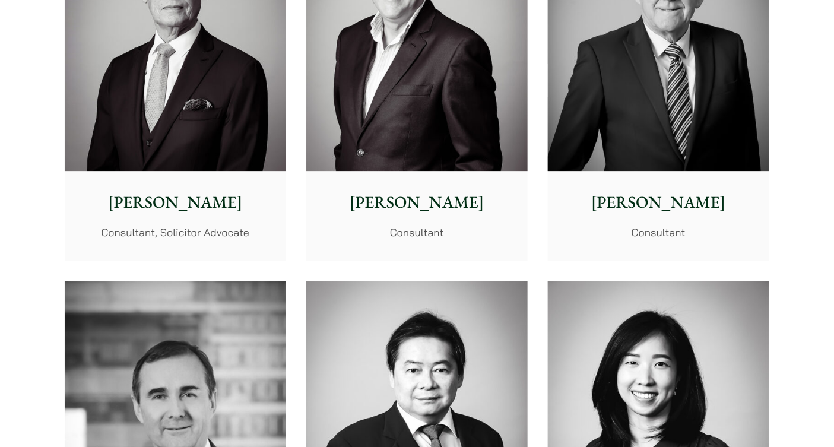
click at [371, 152] on img at bounding box center [416, 32] width 221 height 277
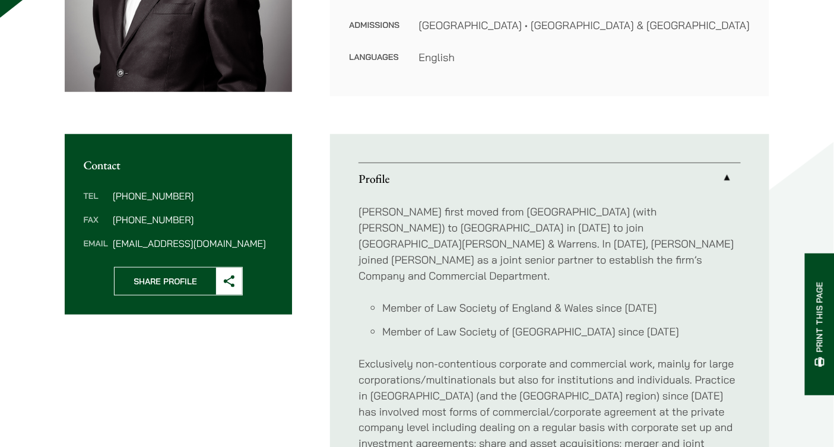
scroll to position [333, 0]
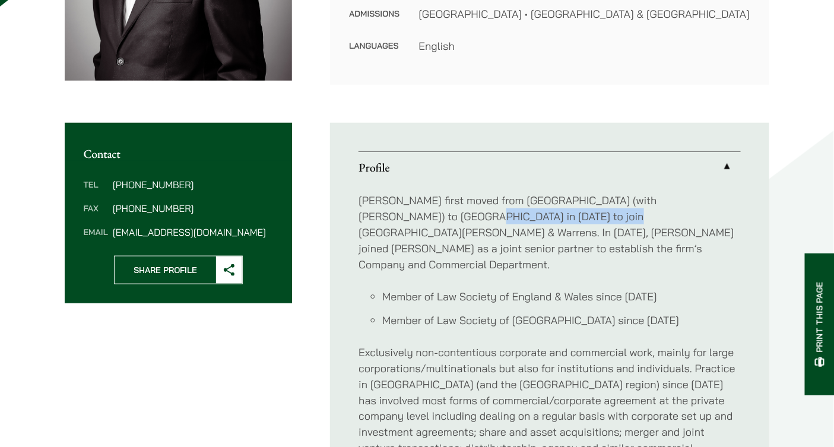
drag, startPoint x: 380, startPoint y: 213, endPoint x: 522, endPoint y: 217, distance: 142.0
click at [522, 217] on p "Stephen first moved from London (with Norton Rose) to Hong Kong in 1982 to join…" at bounding box center [550, 232] width 382 height 80
copy p "Denton Hall Burgin & Warrens"
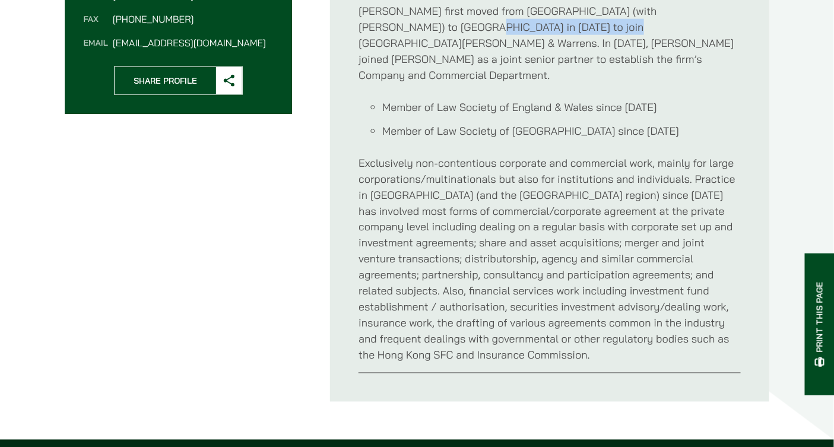
scroll to position [0, 0]
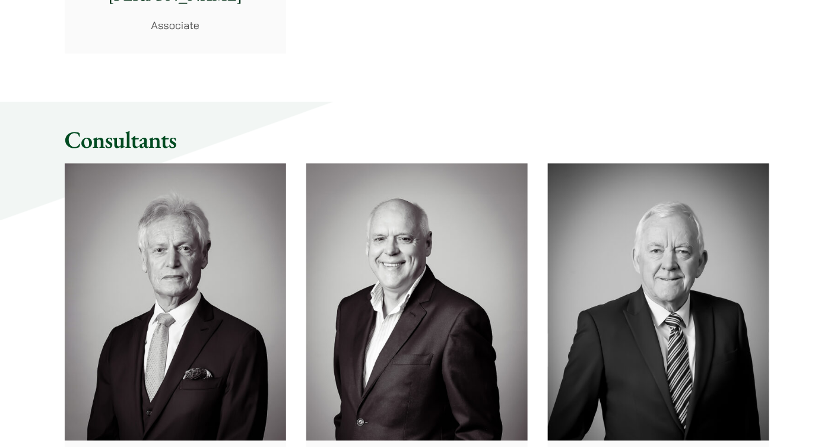
scroll to position [5351, 0]
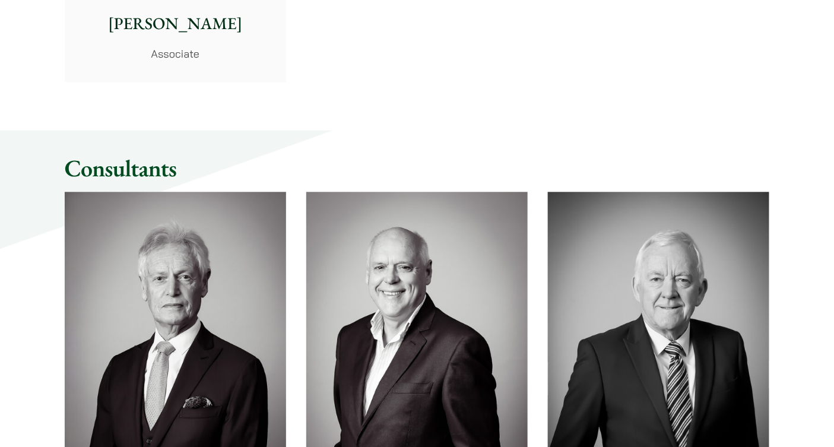
click at [120, 301] on img at bounding box center [175, 330] width 221 height 277
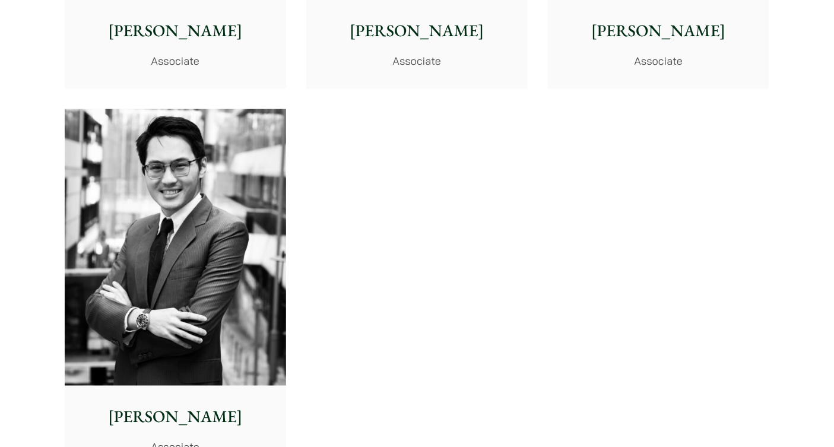
scroll to position [4943, 0]
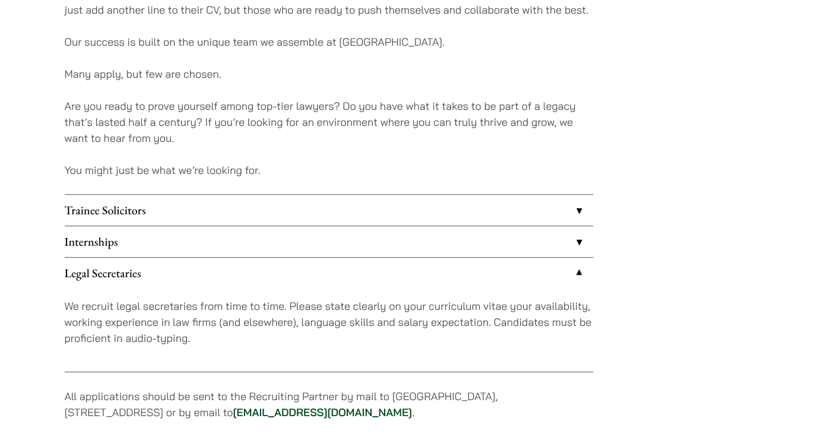
scroll to position [890, 0]
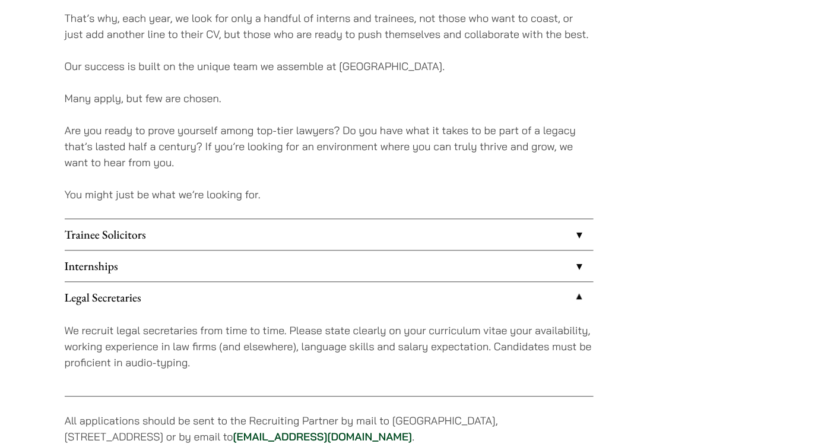
click at [533, 232] on link "Trainee Solicitors" at bounding box center [329, 234] width 529 height 31
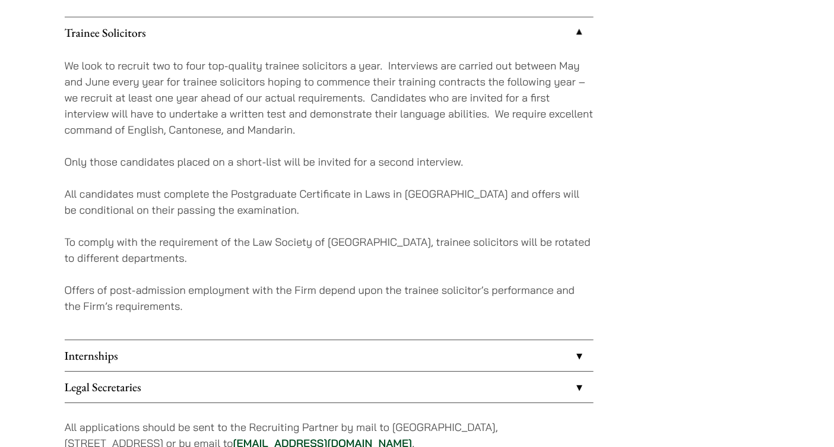
scroll to position [1095, 0]
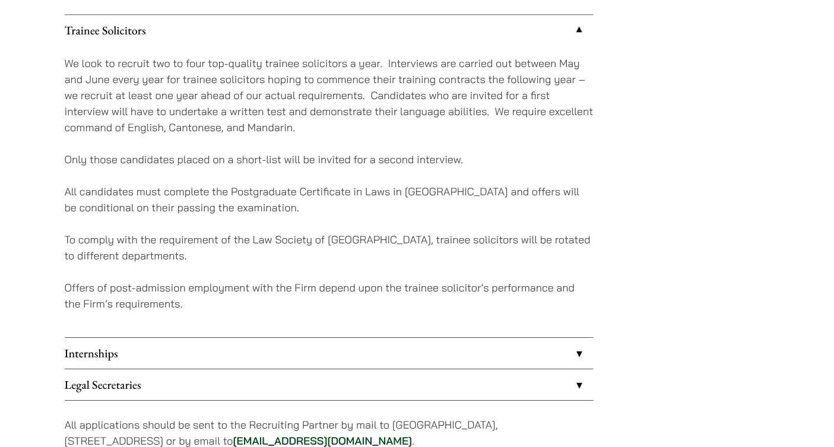
click at [526, 346] on link "Internships" at bounding box center [329, 353] width 529 height 31
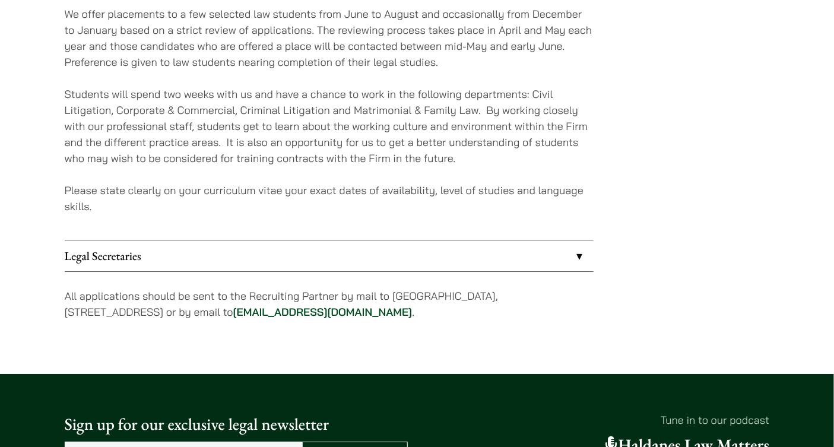
scroll to position [1178, 0]
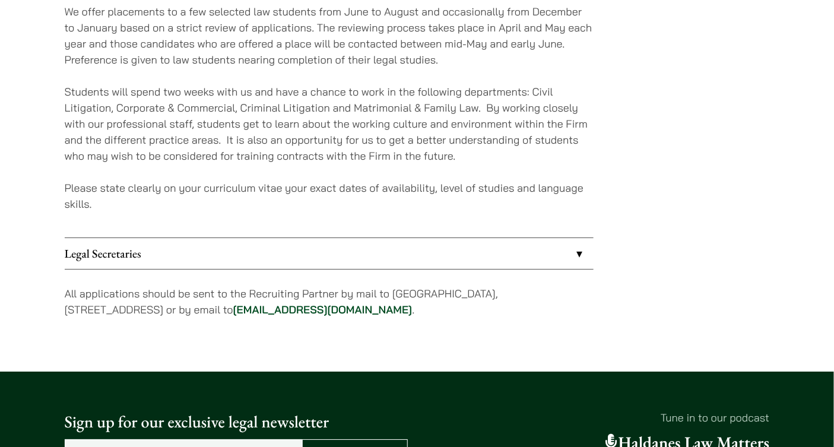
click at [562, 261] on link "Legal Secretaries" at bounding box center [329, 253] width 529 height 31
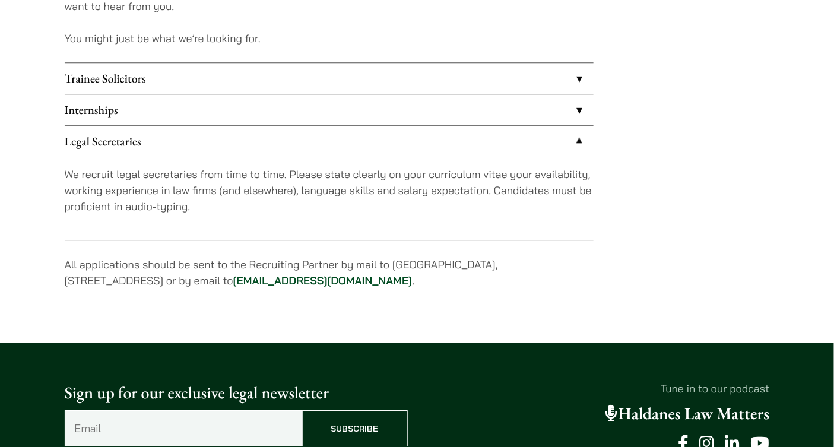
scroll to position [1043, 0]
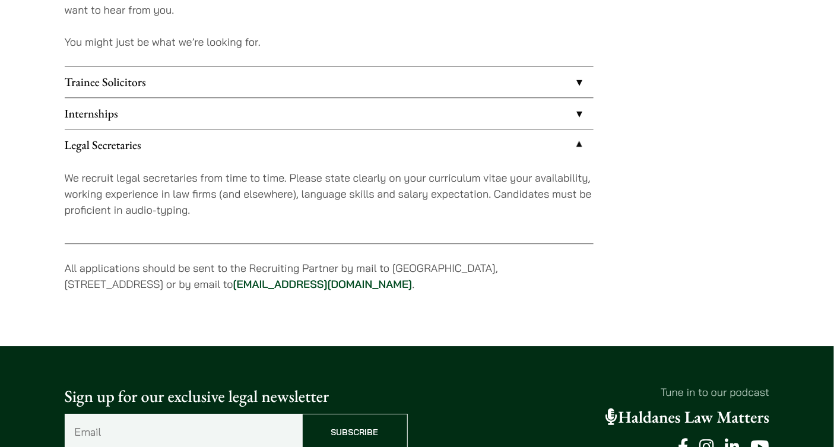
click at [392, 114] on link "Internships" at bounding box center [329, 113] width 529 height 31
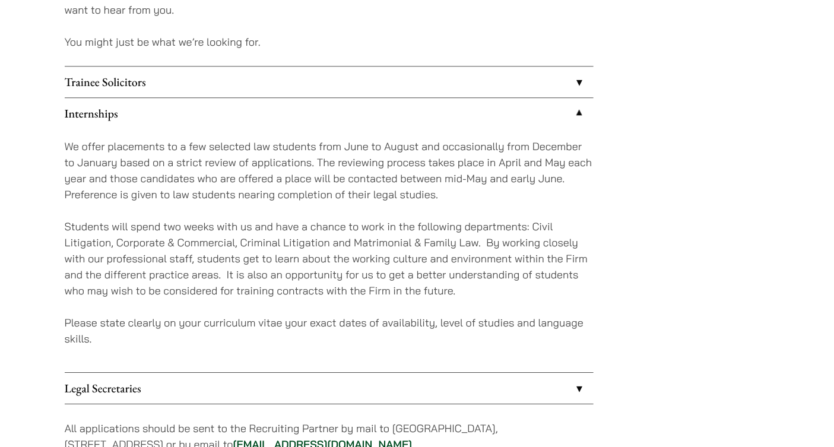
click at [398, 93] on link "Trainee Solicitors" at bounding box center [329, 81] width 529 height 31
